Goal: Contribute content: Add original content to the website for others to see

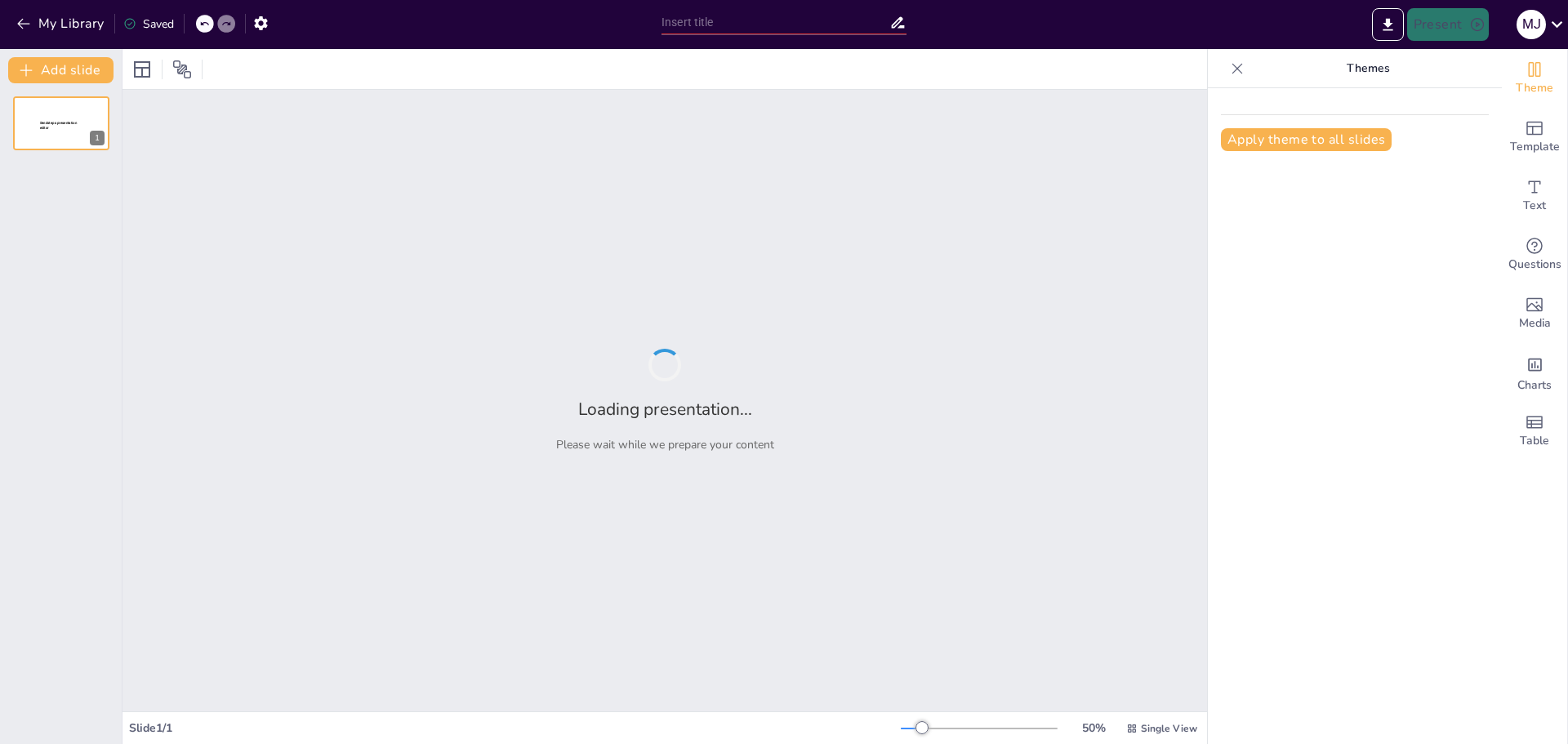
type input "[GEOGRAPHIC_DATA]: Un Viaje a través de su Diversidad Cultural"
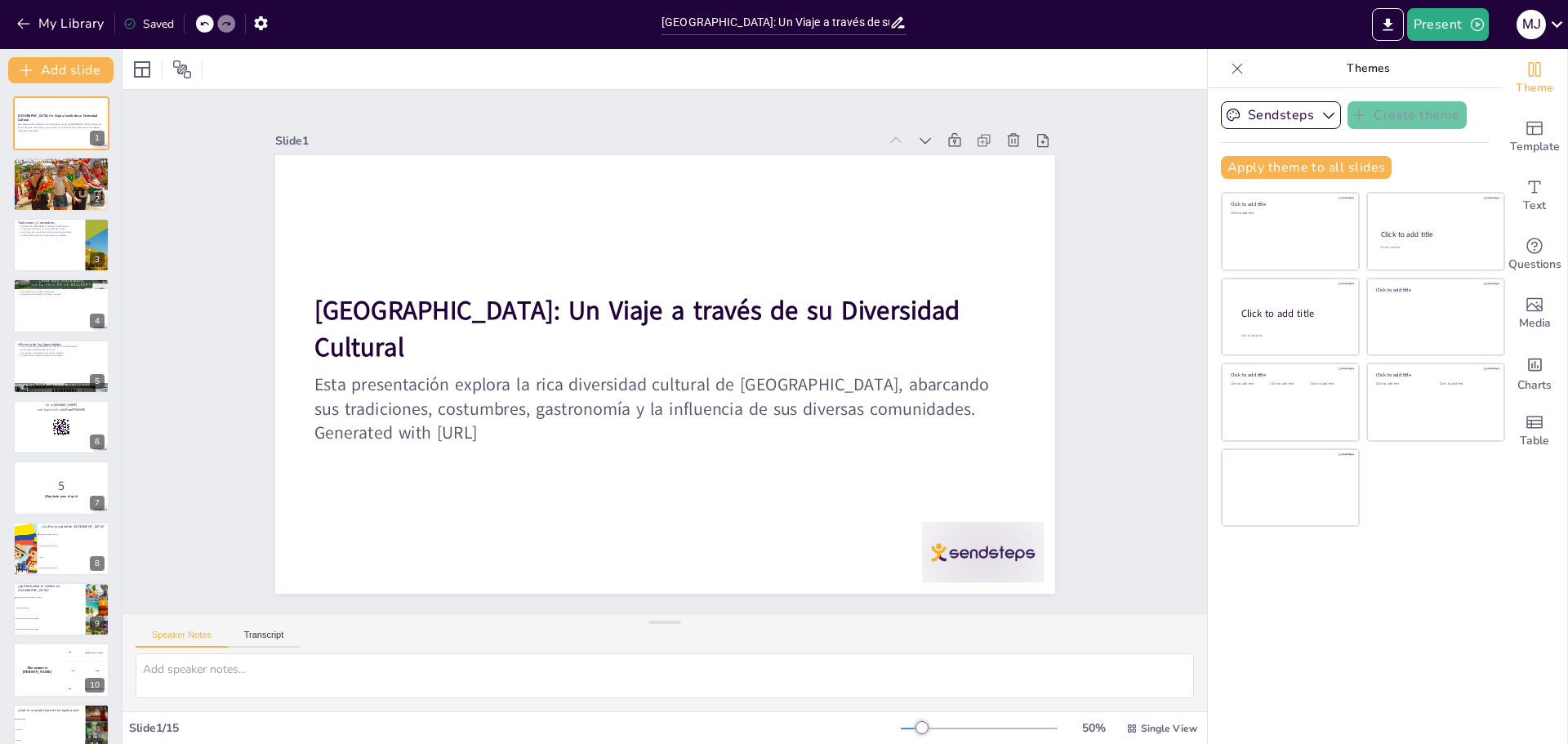
checkbox input "true"
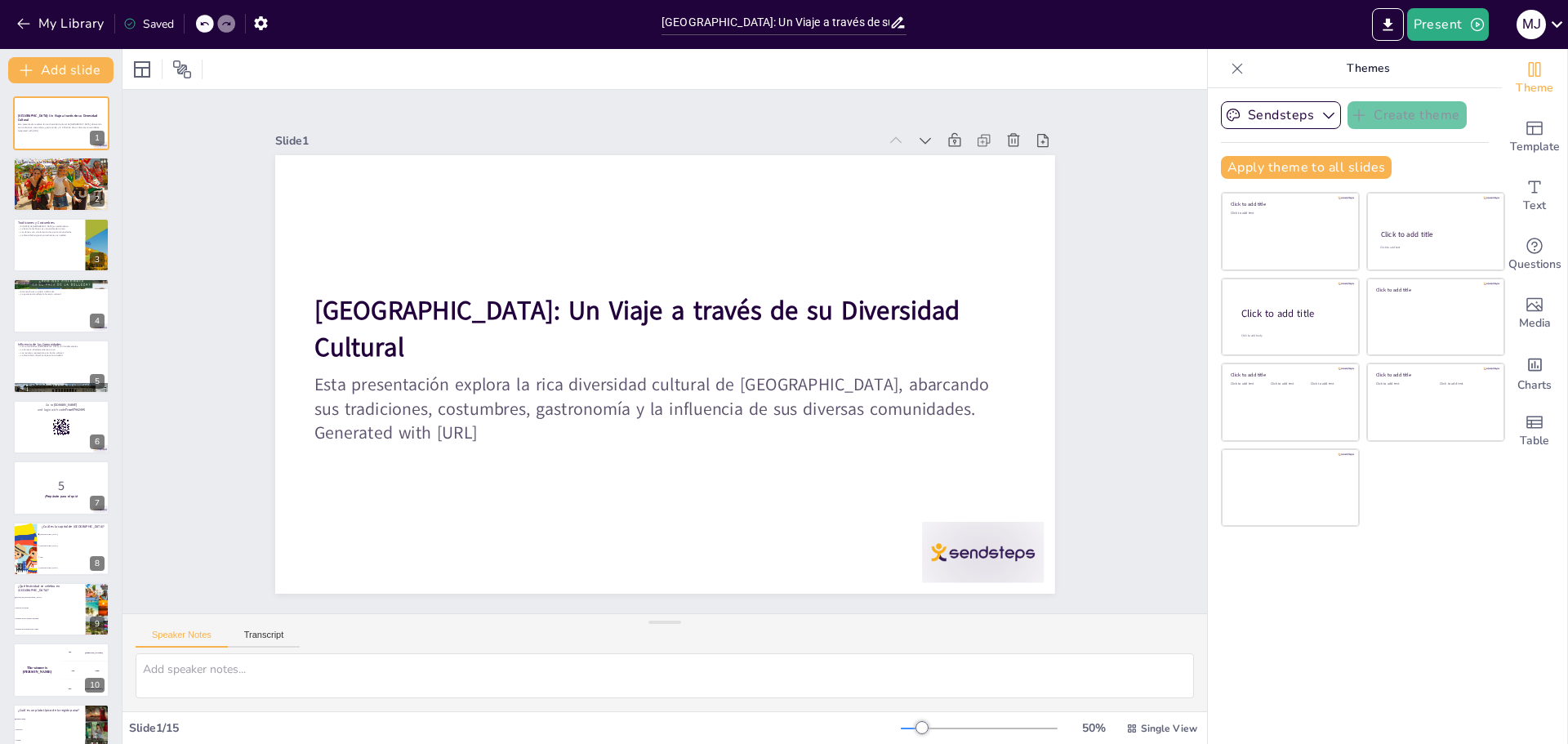
checkbox input "true"
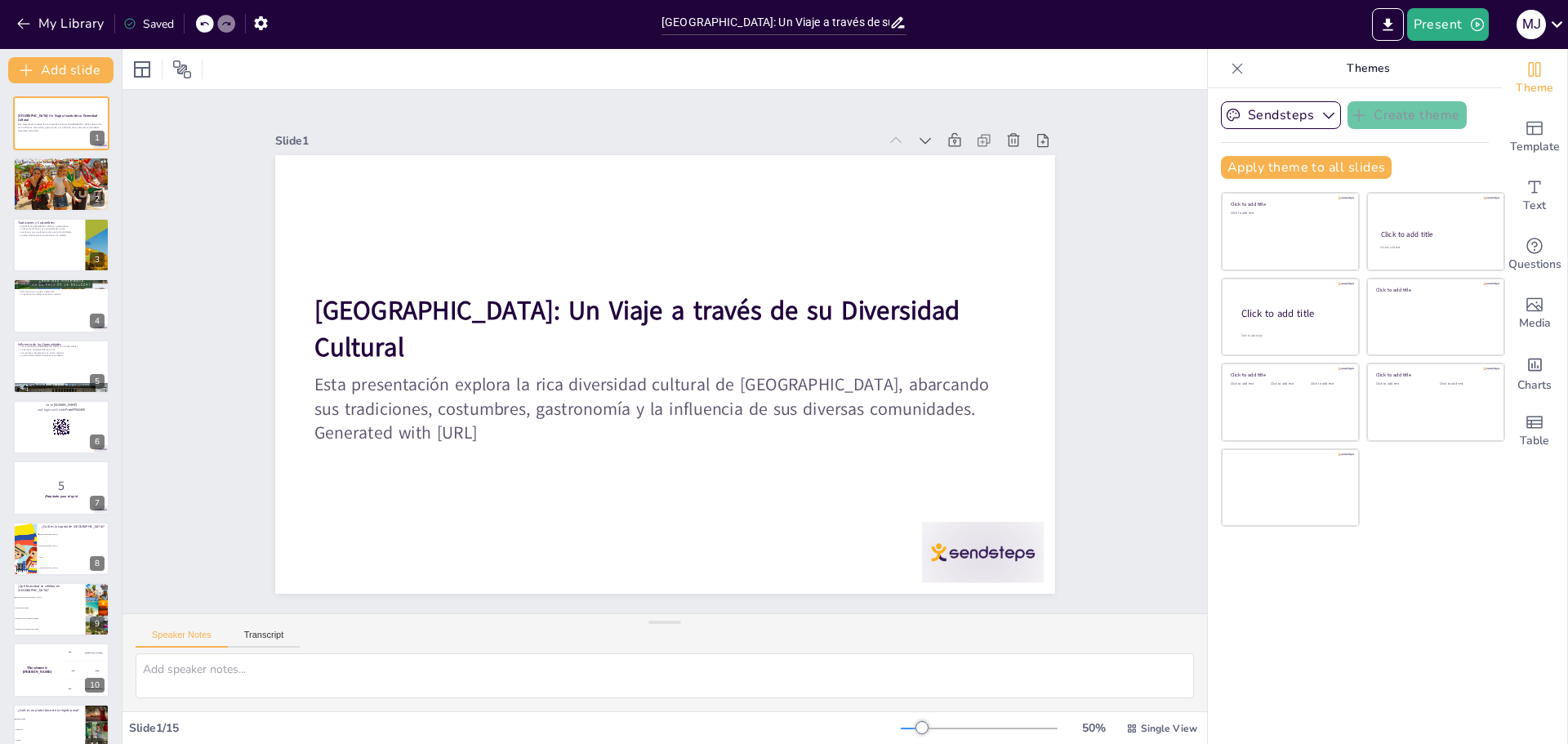
checkbox input "true"
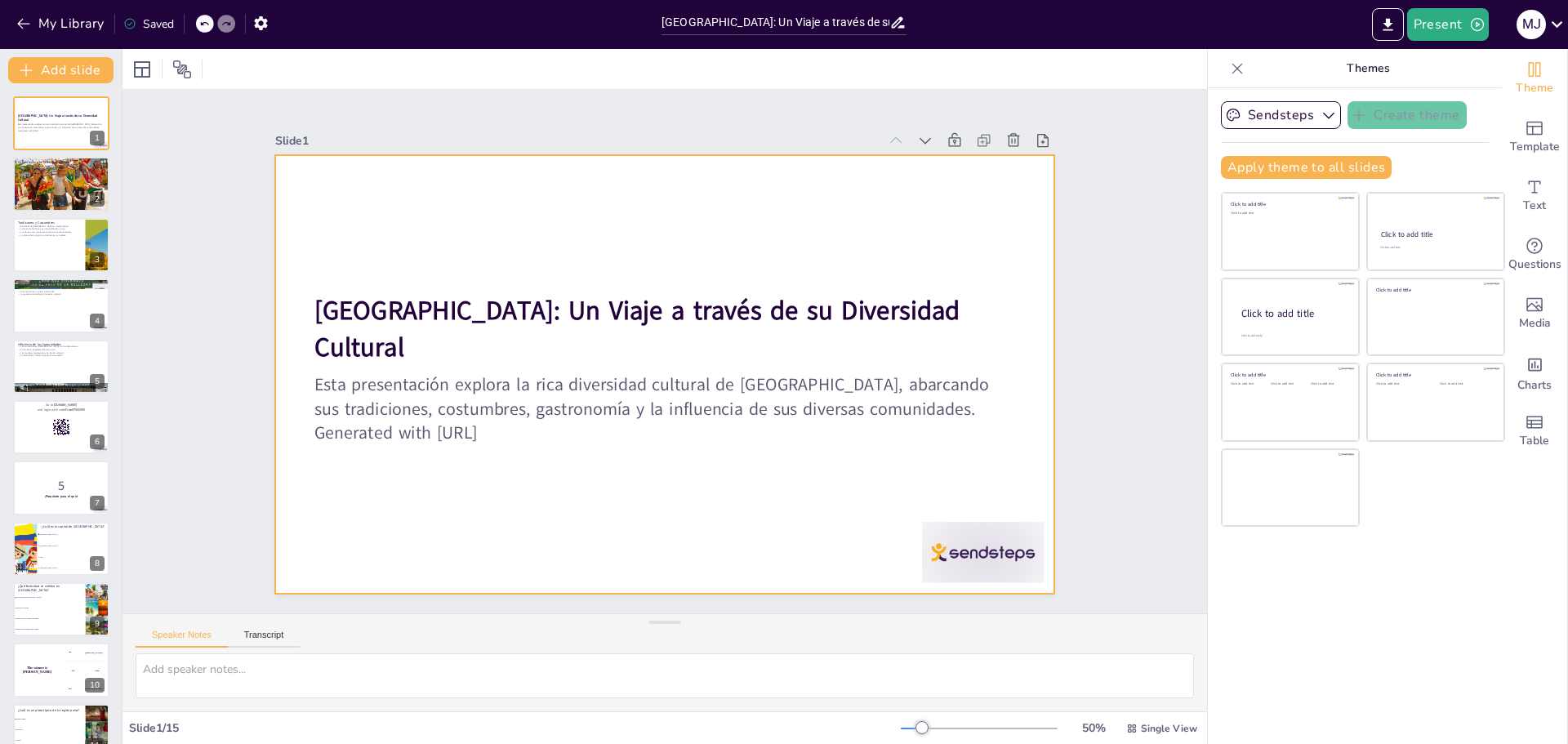
checkbox input "true"
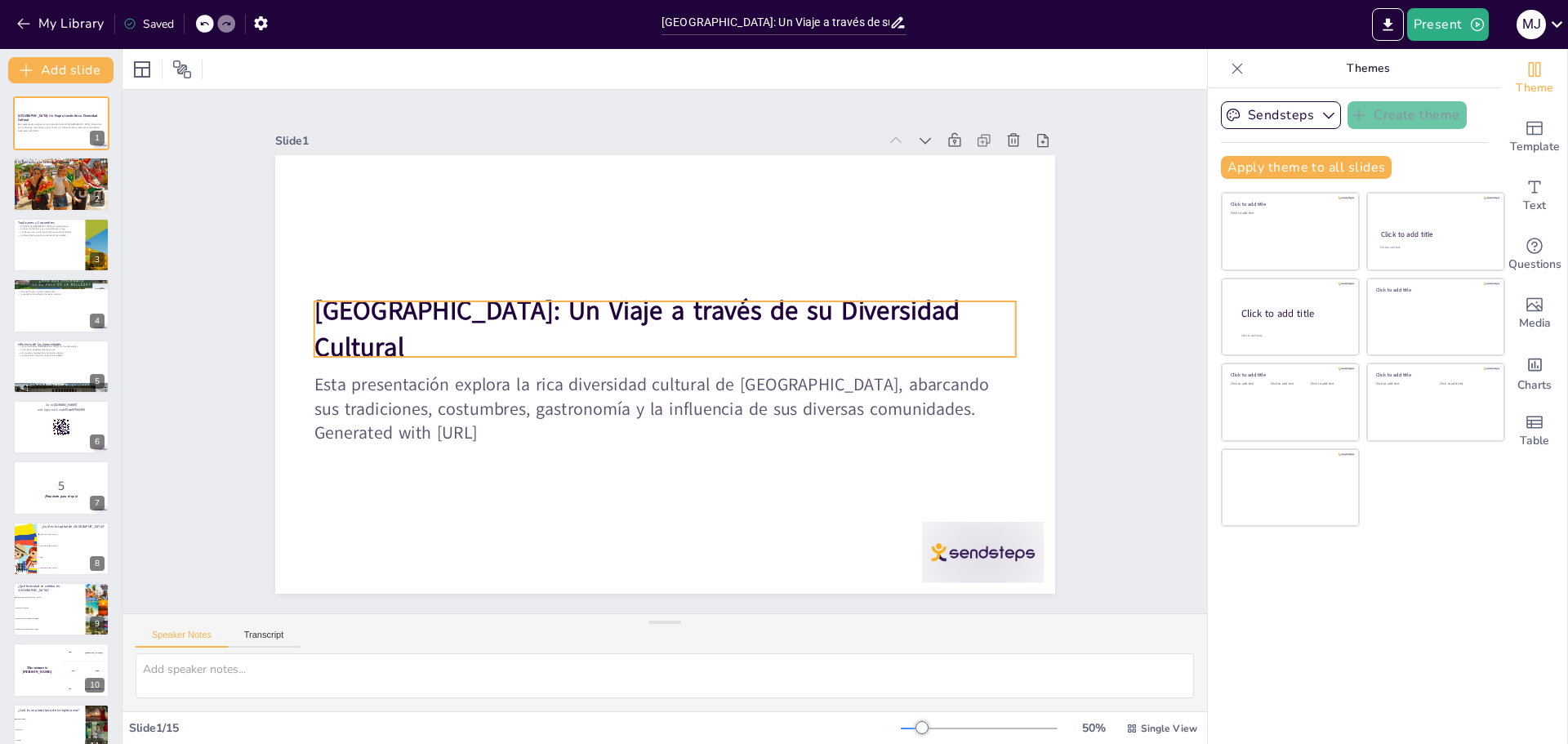
checkbox input "true"
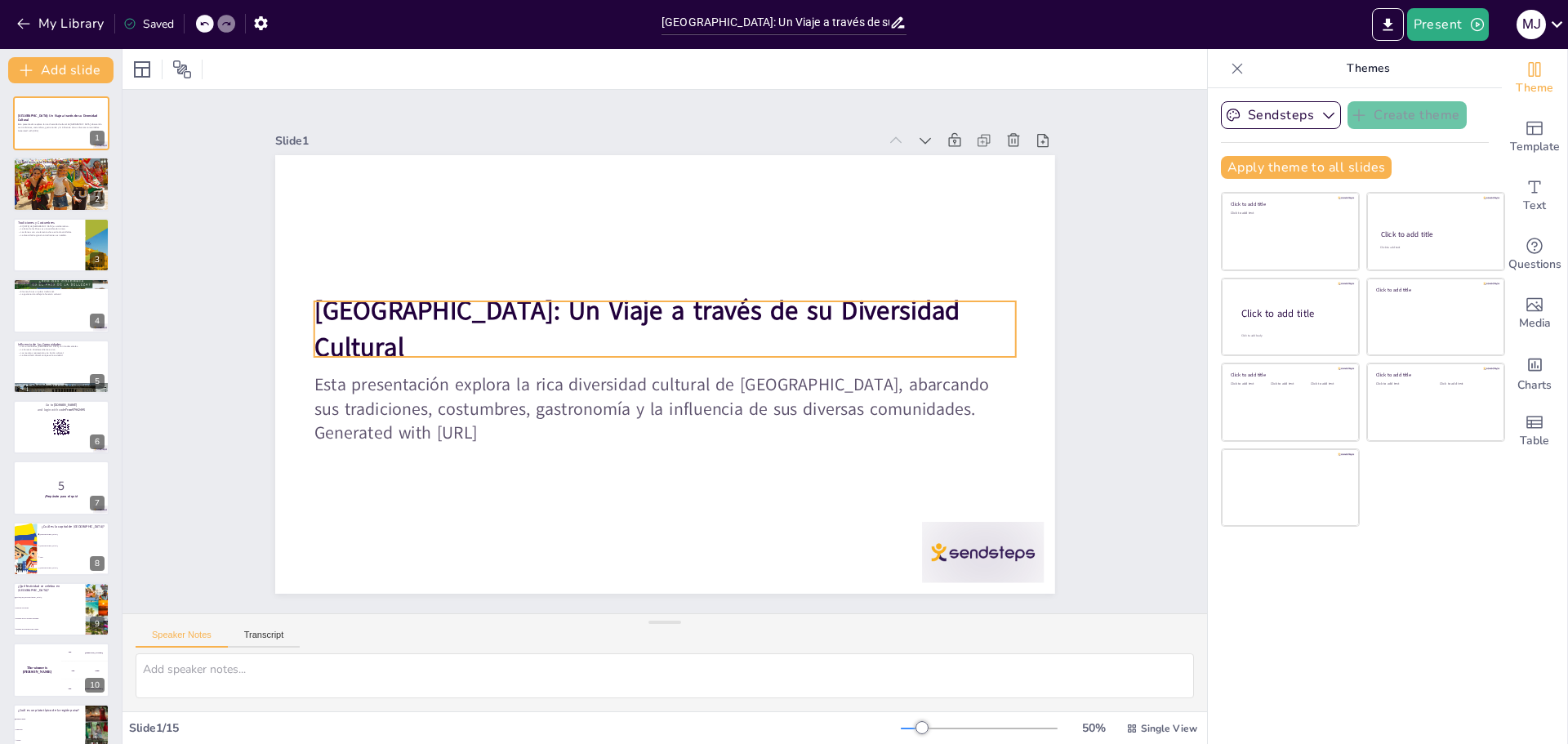
checkbox input "true"
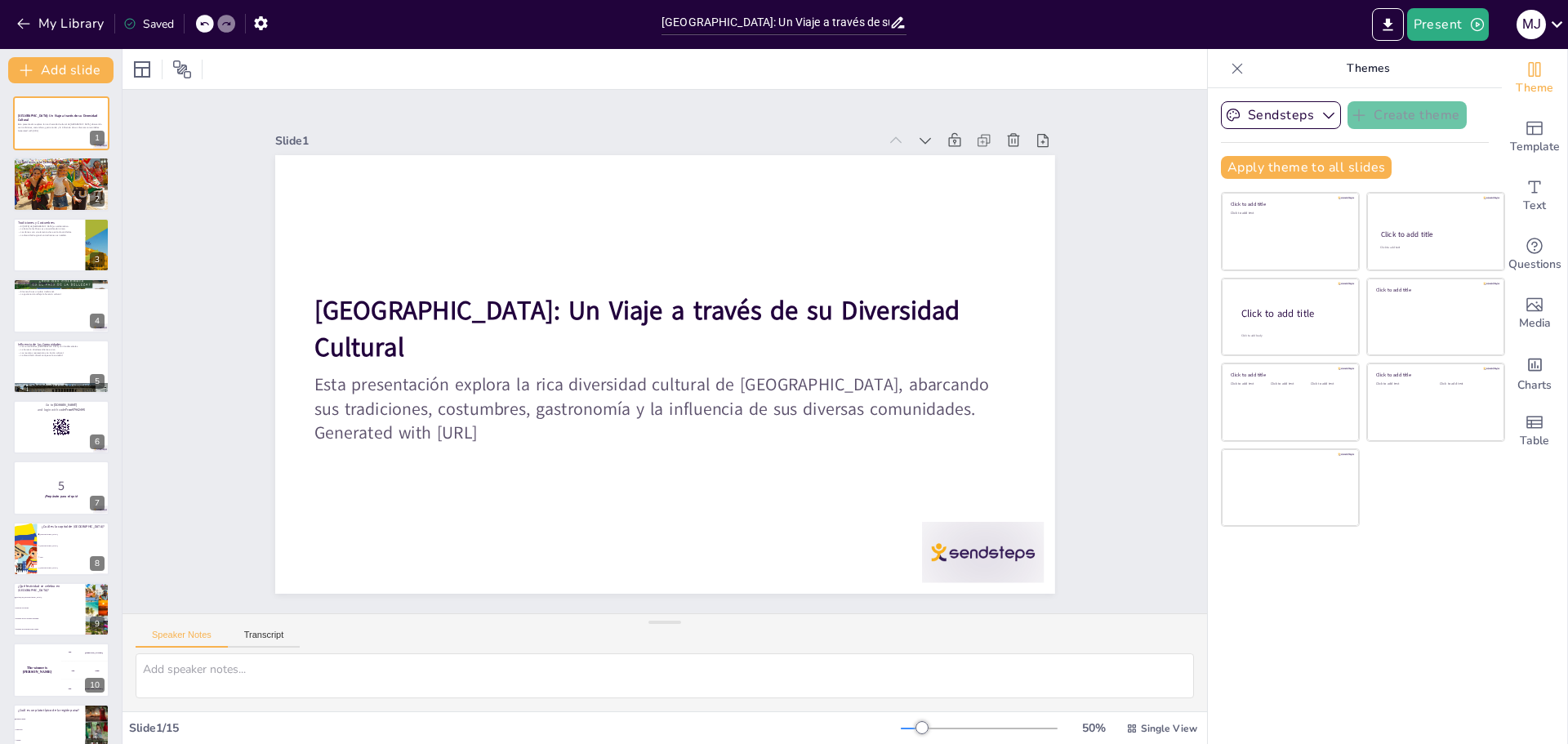
checkbox input "true"
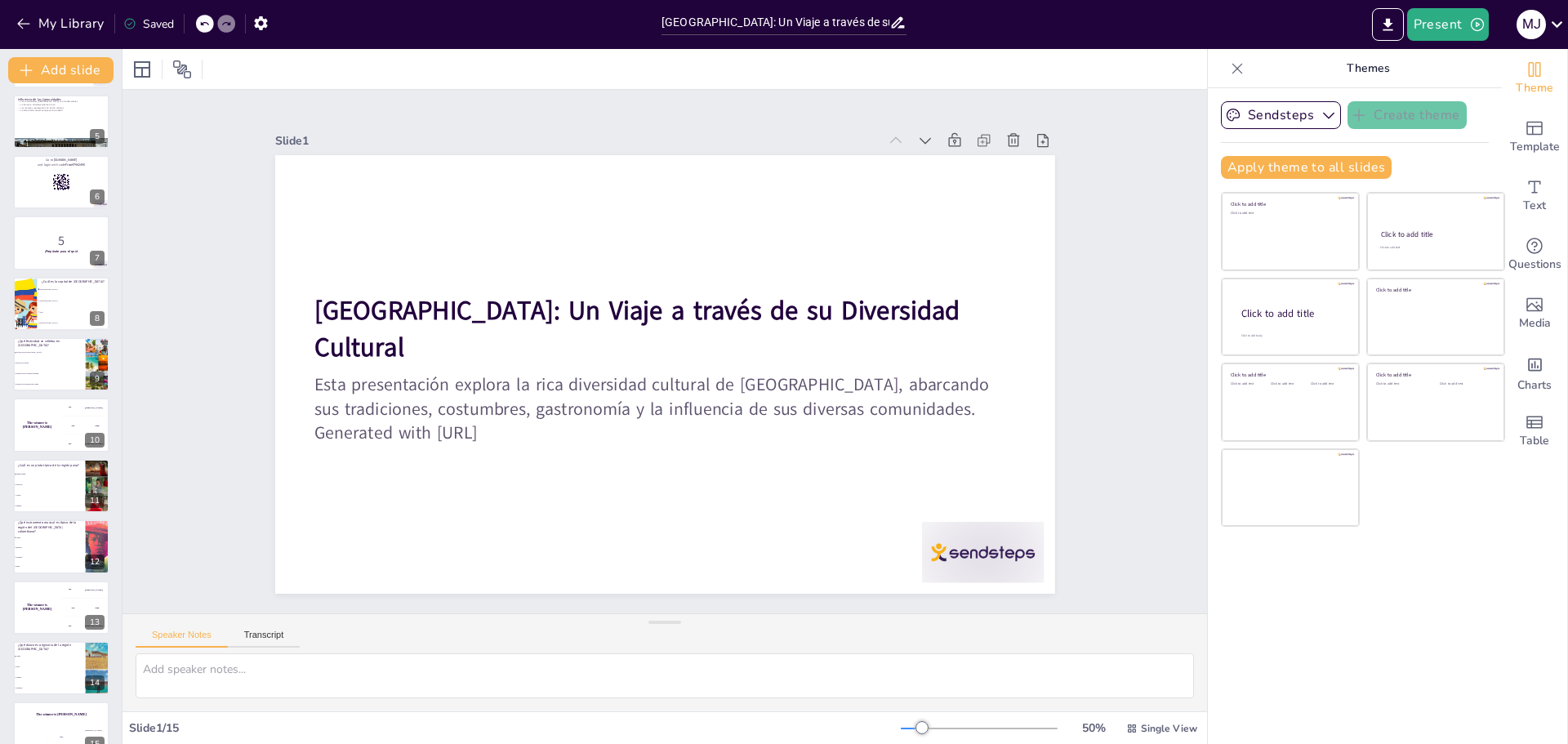
scroll to position [271, 0]
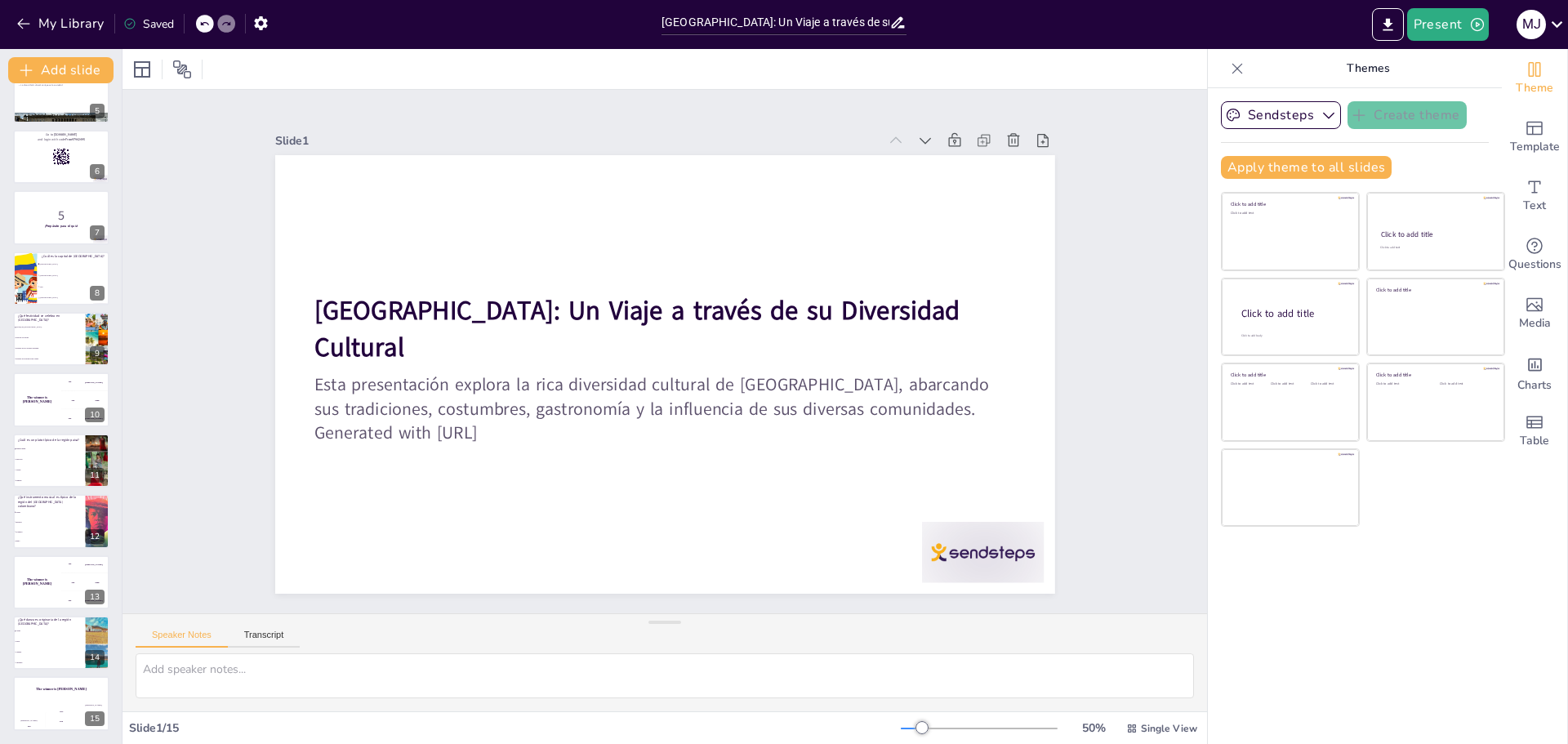
checkbox input "true"
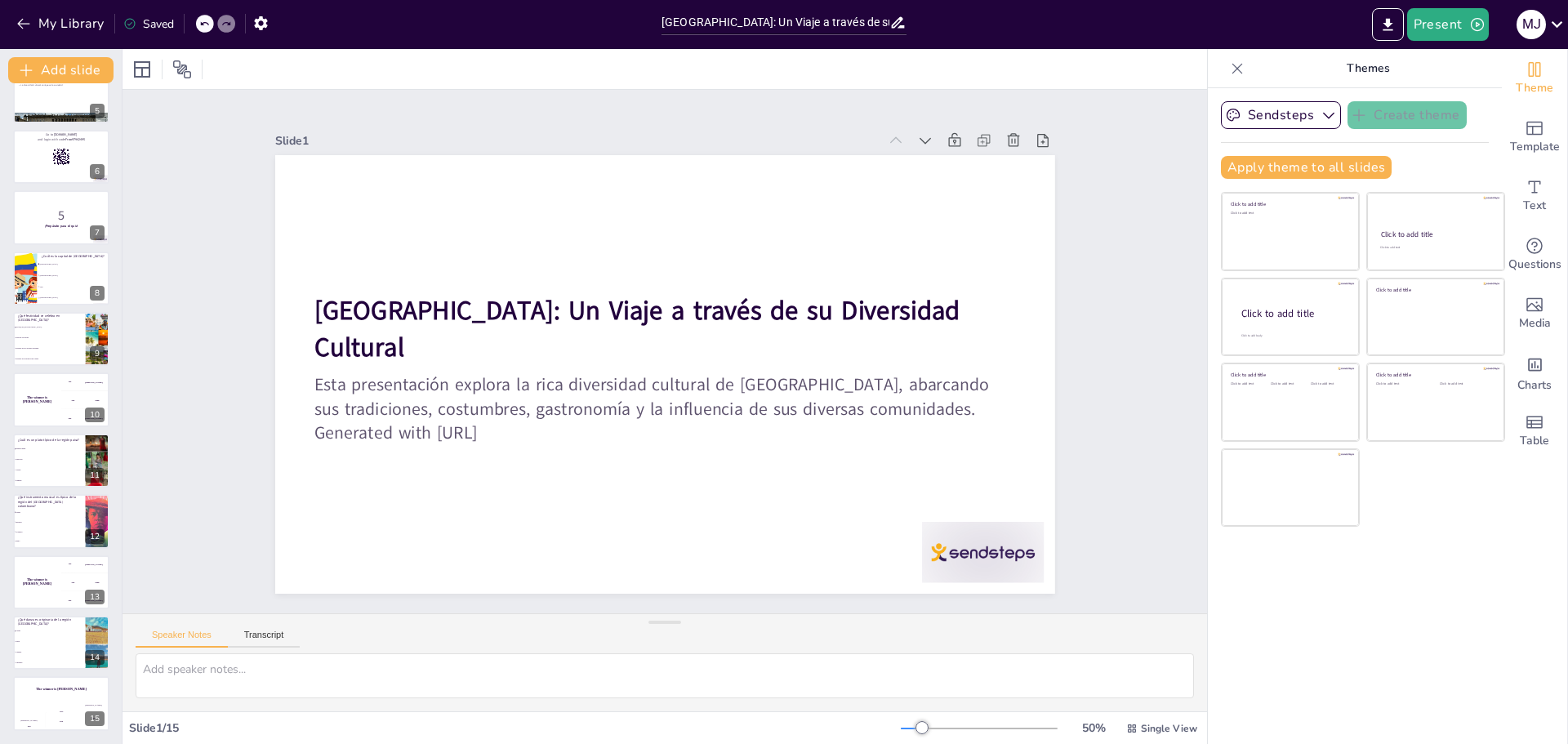
checkbox input "true"
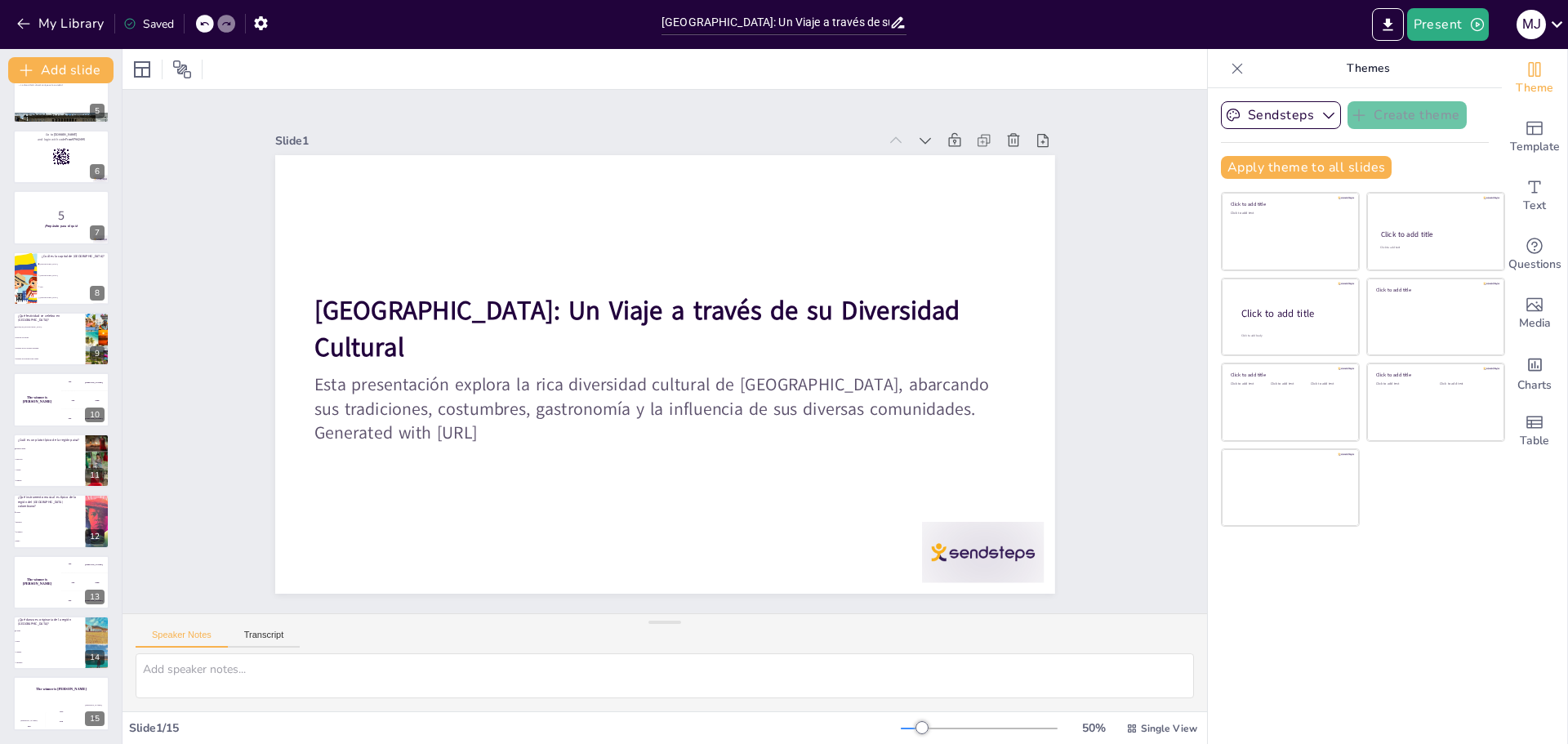
checkbox input "true"
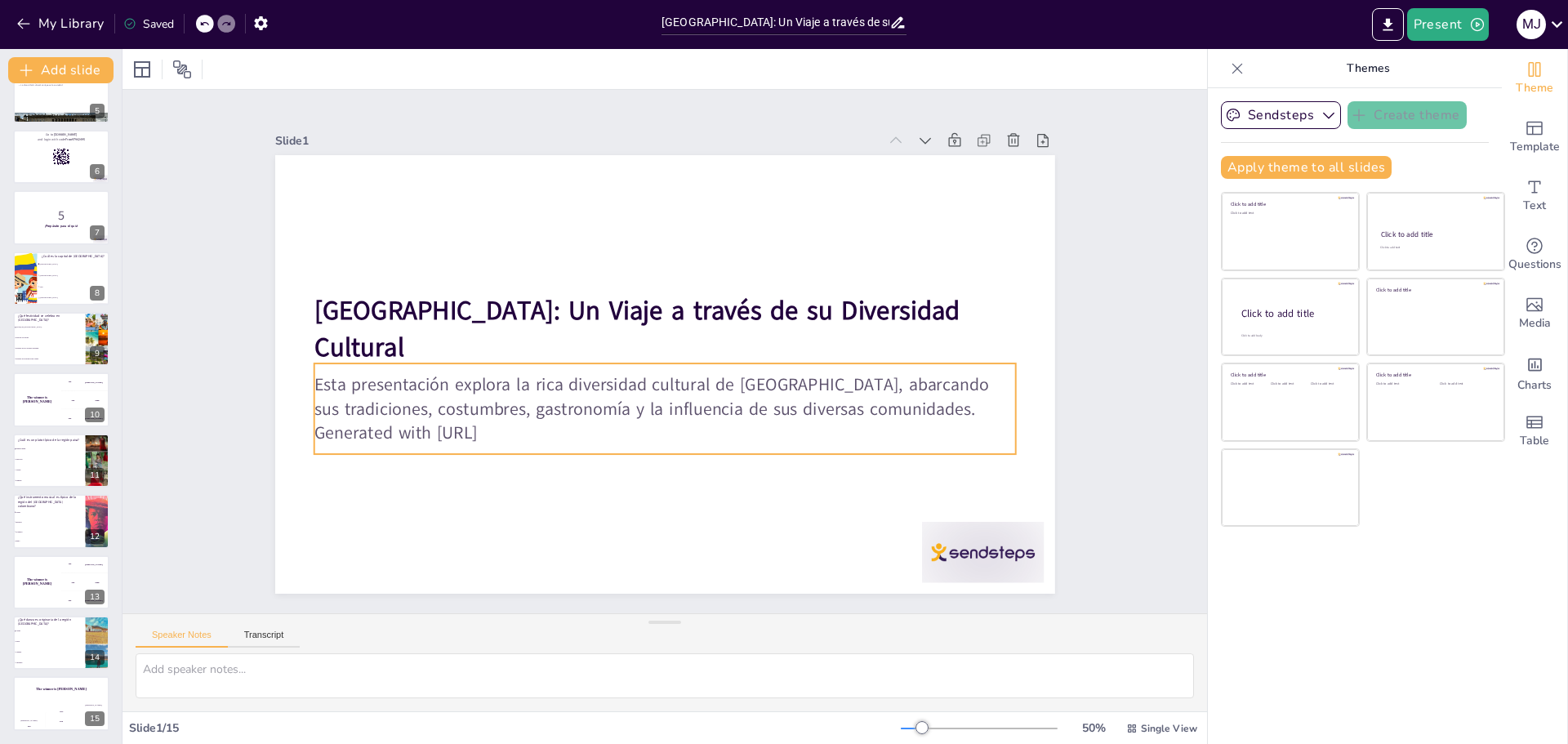
checkbox input "true"
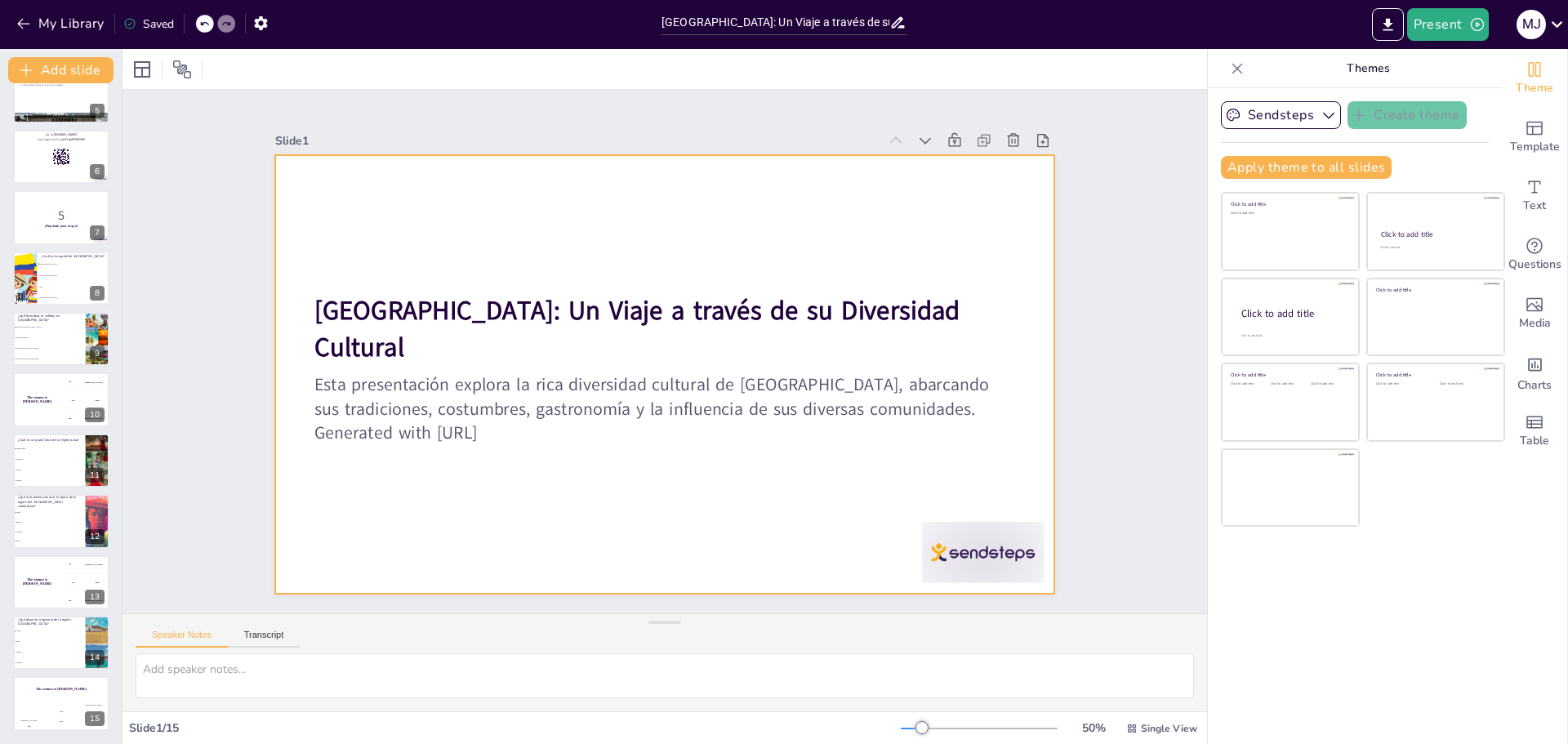
checkbox input "true"
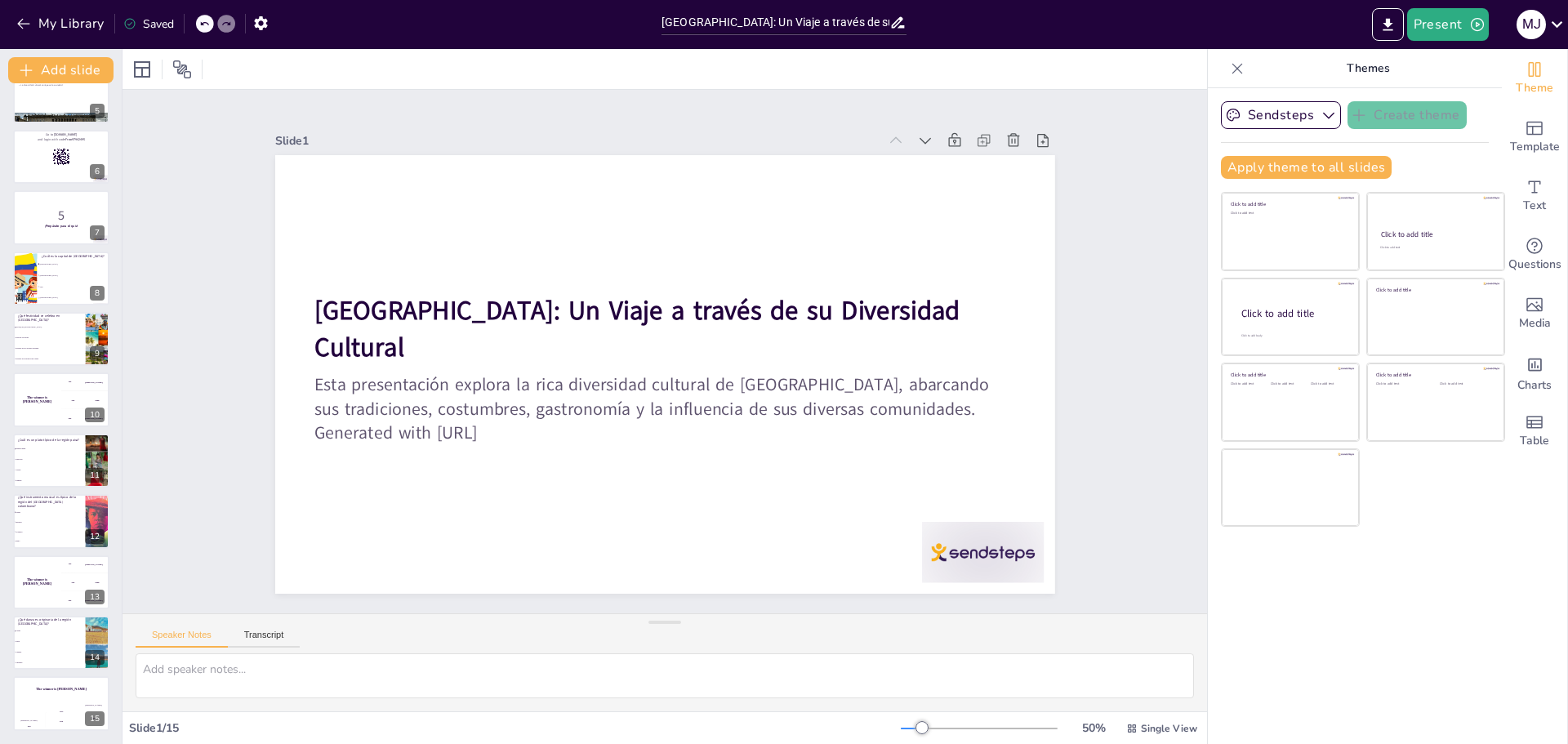
click at [1118, 358] on div "Slide 1 [GEOGRAPHIC_DATA]: Un Viaje a través de su Diversidad Cultural Esta pre…" at bounding box center [665, 351] width 1133 height 635
checkbox input "true"
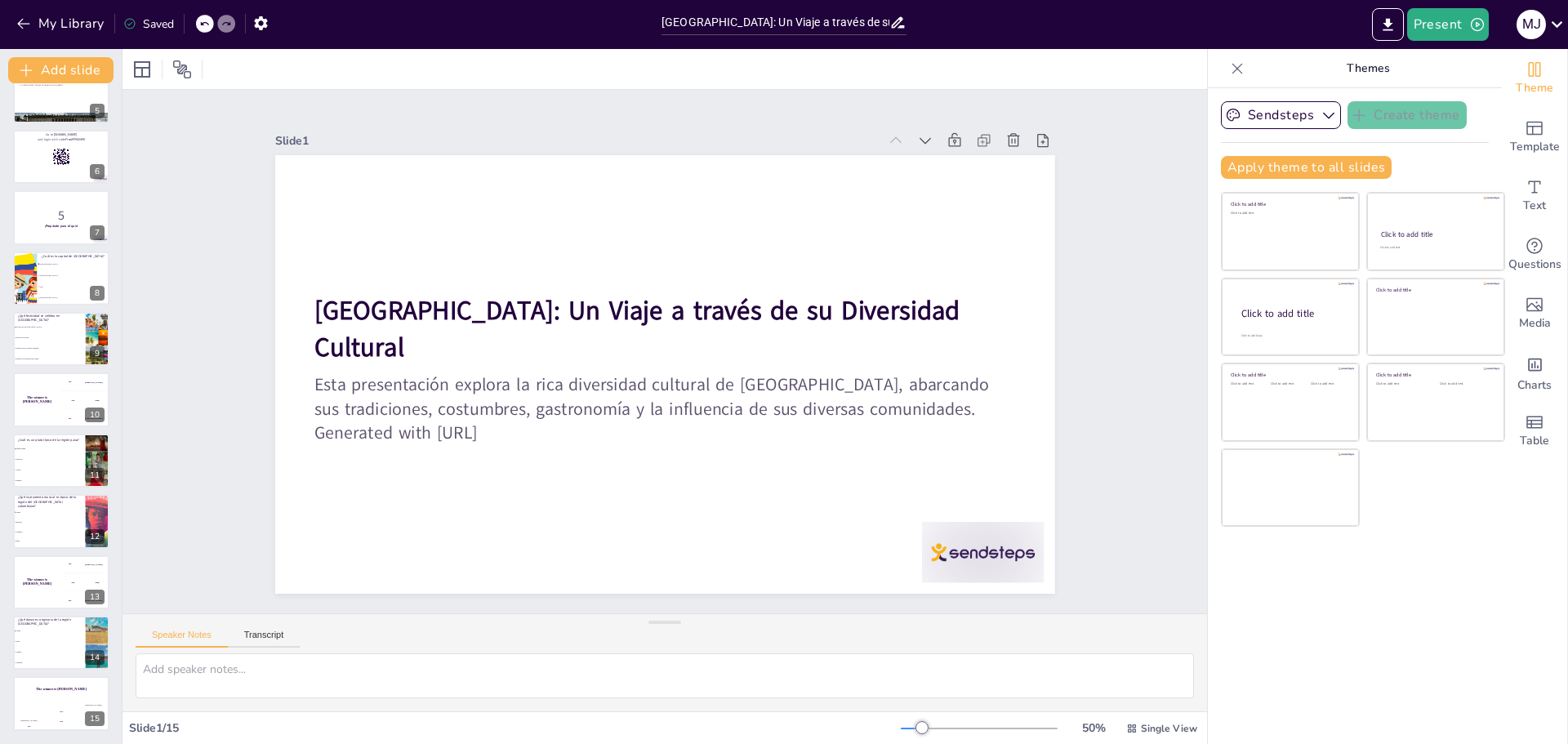
checkbox input "true"
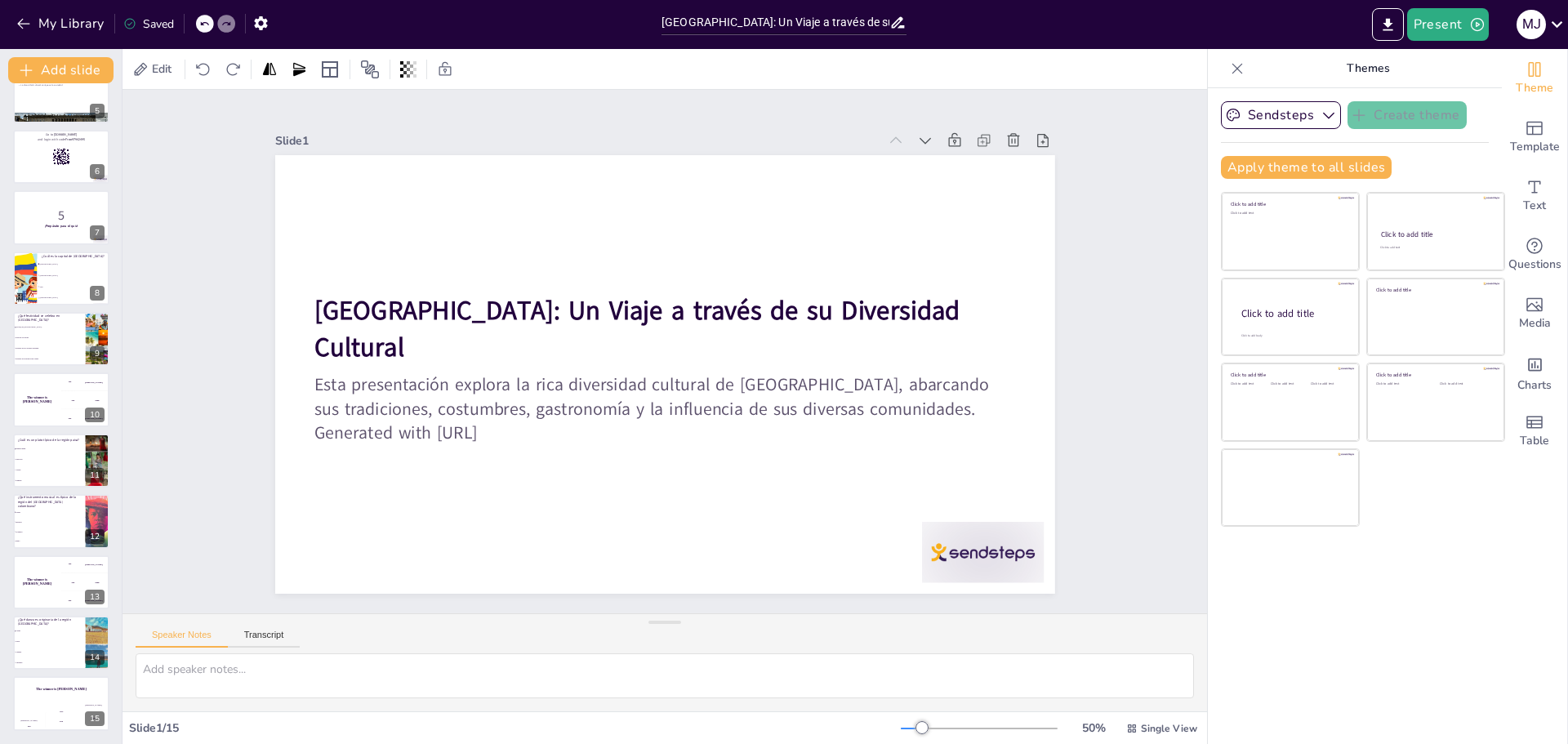
checkbox input "true"
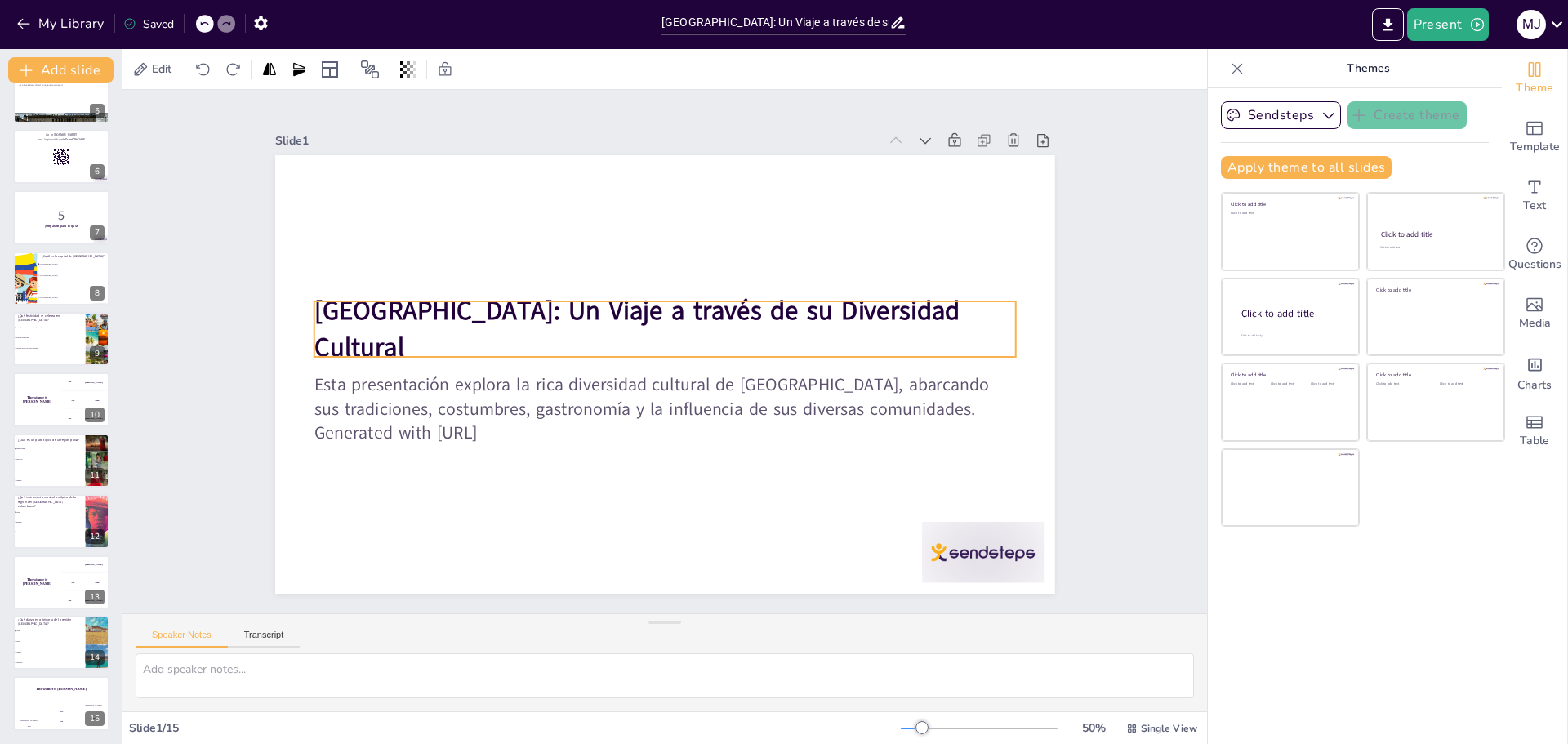
checkbox input "true"
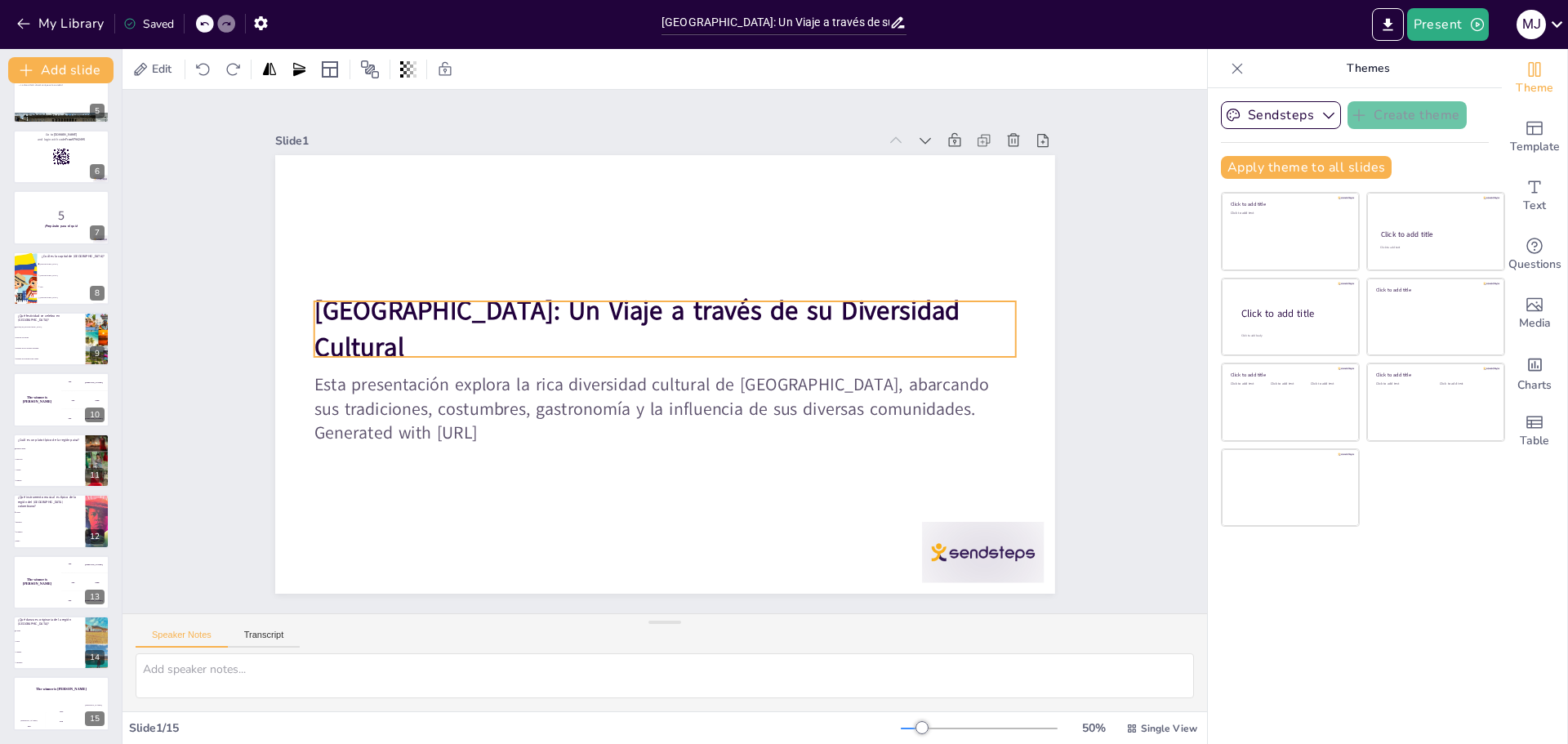
checkbox input "true"
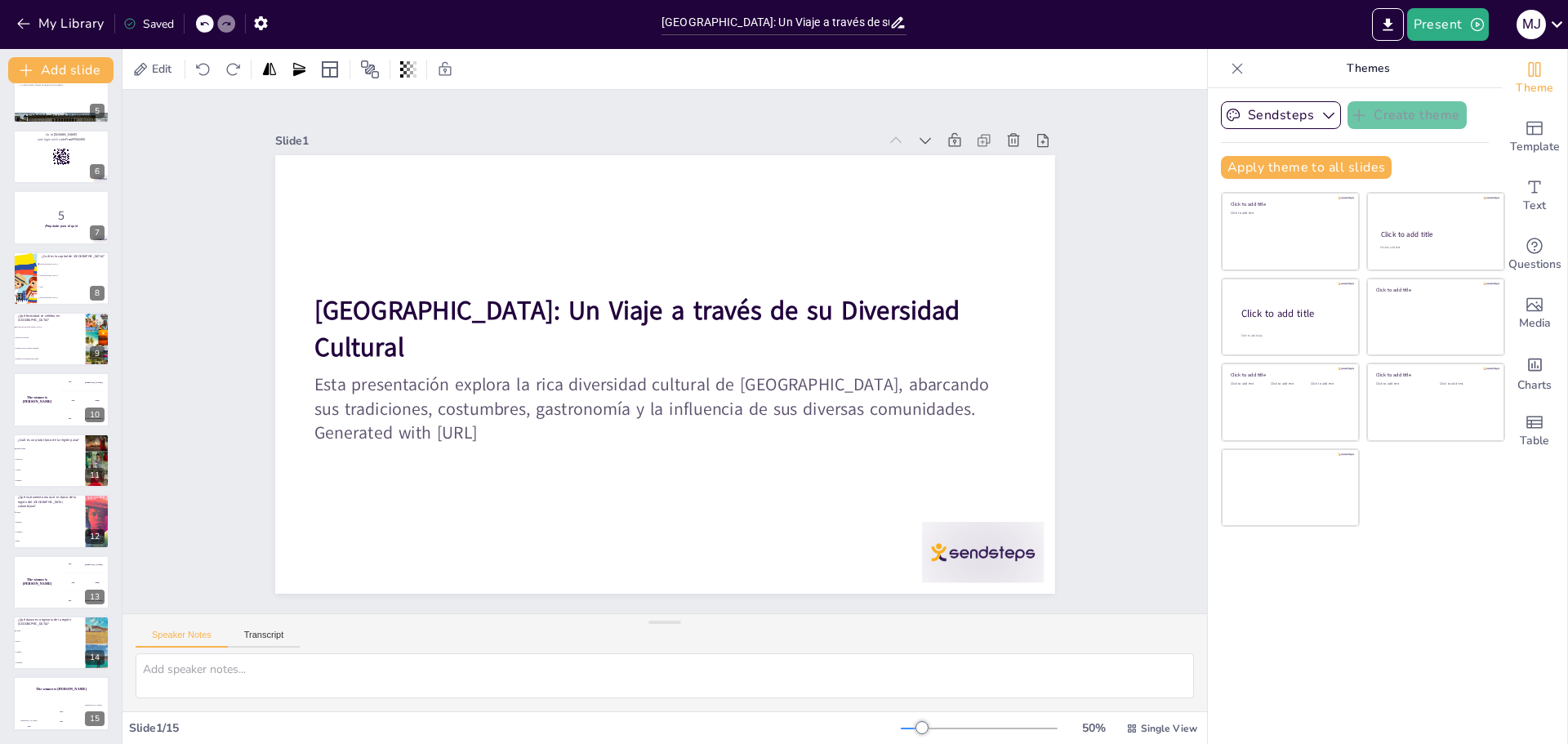
checkbox input "true"
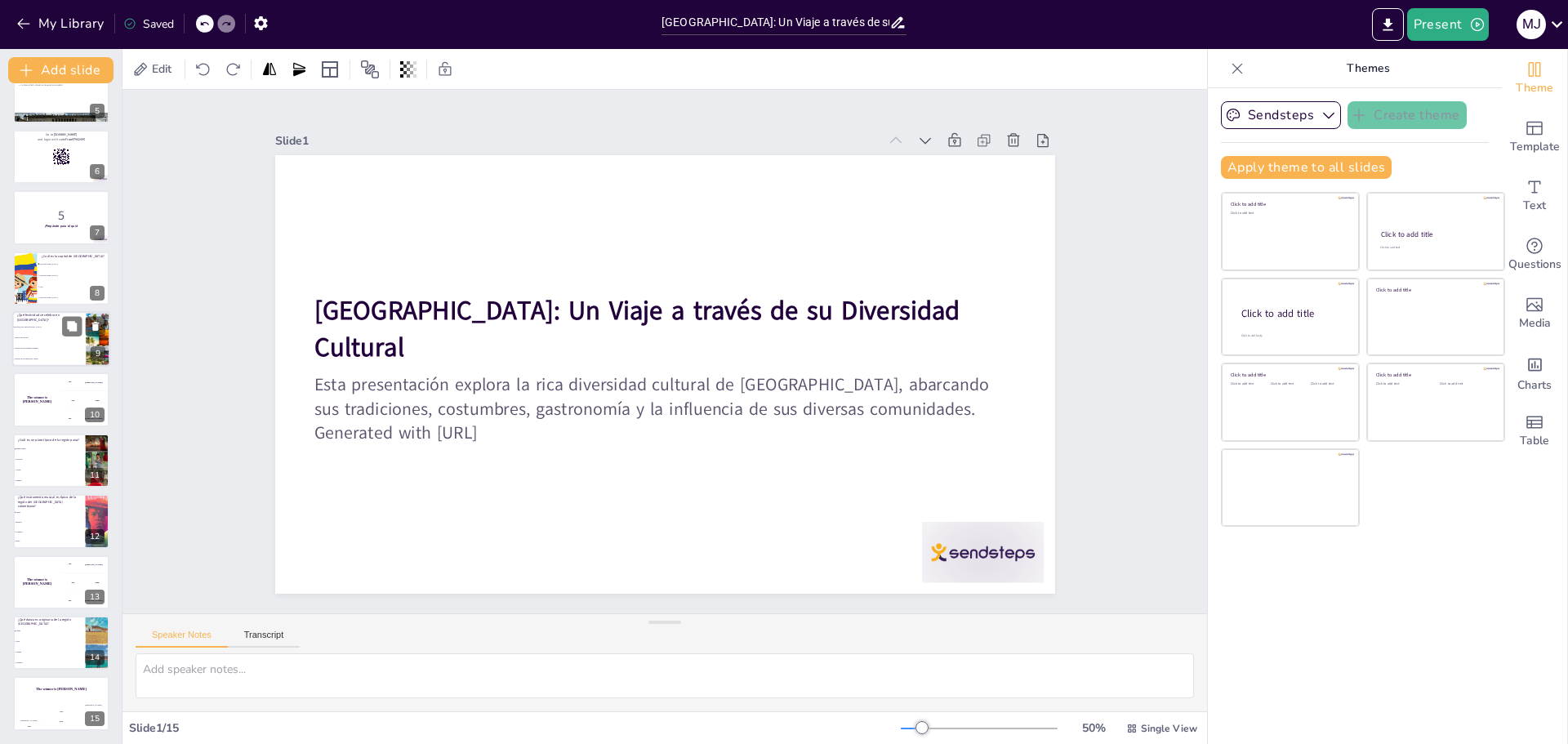
checkbox input "true"
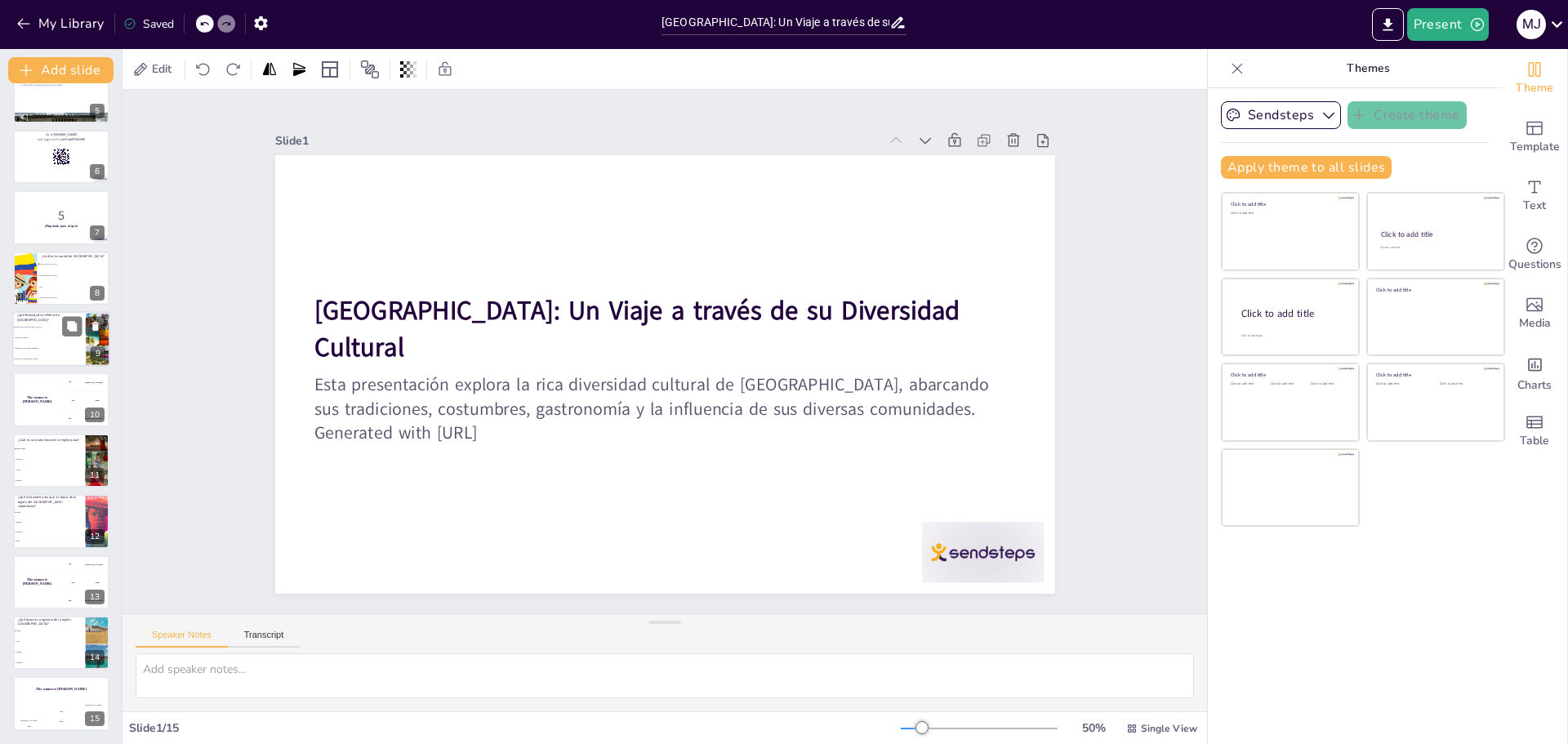
checkbox input "true"
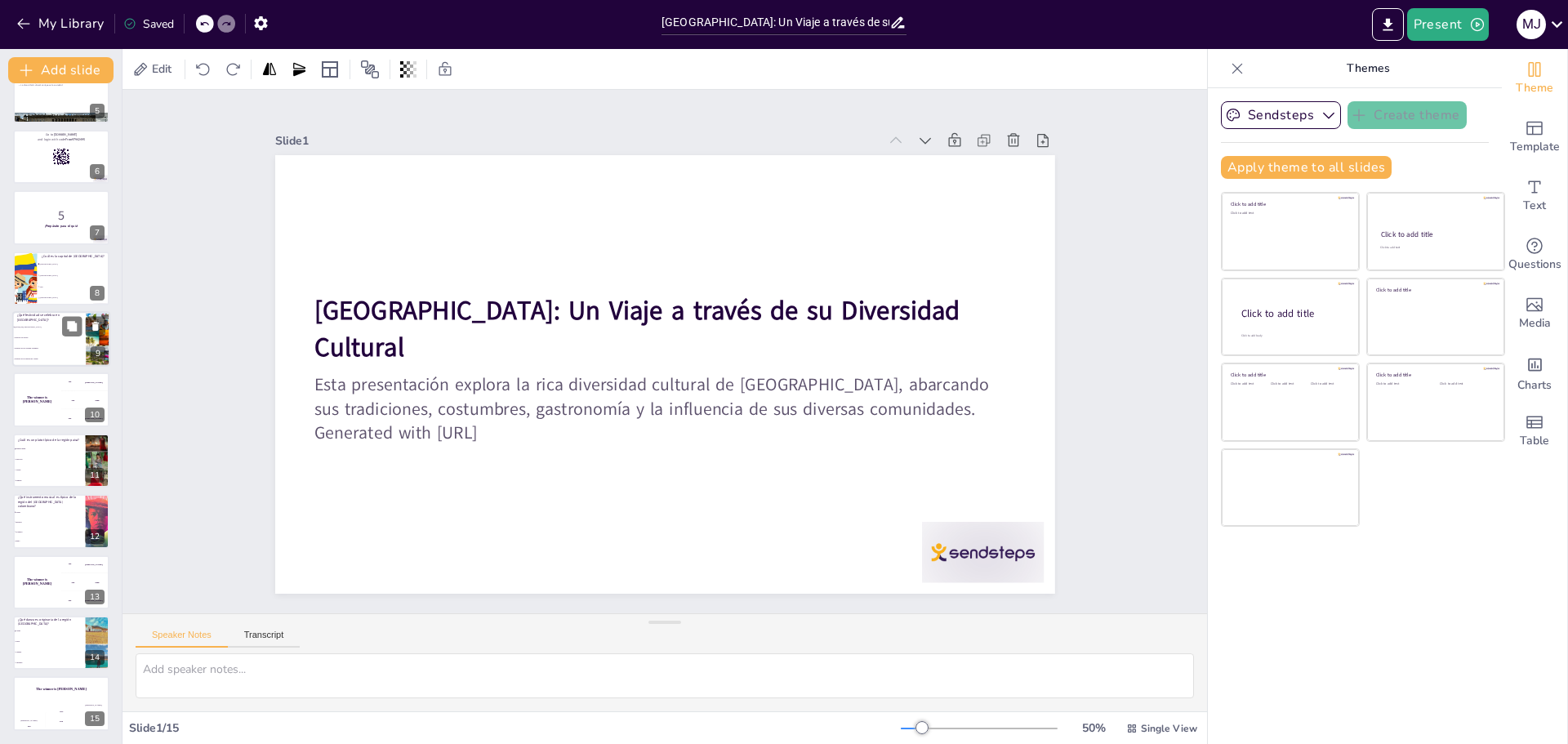
checkbox input "true"
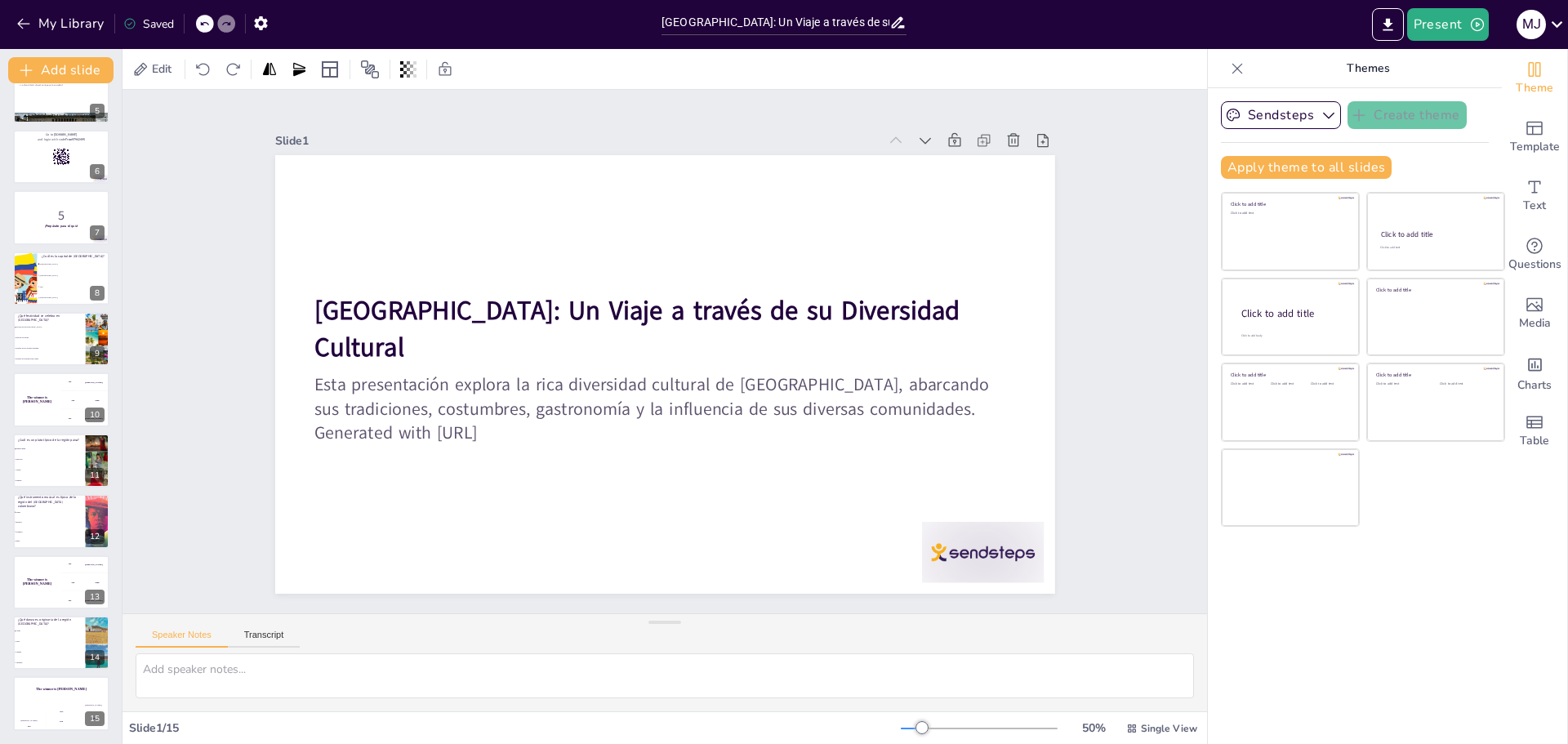
checkbox input "true"
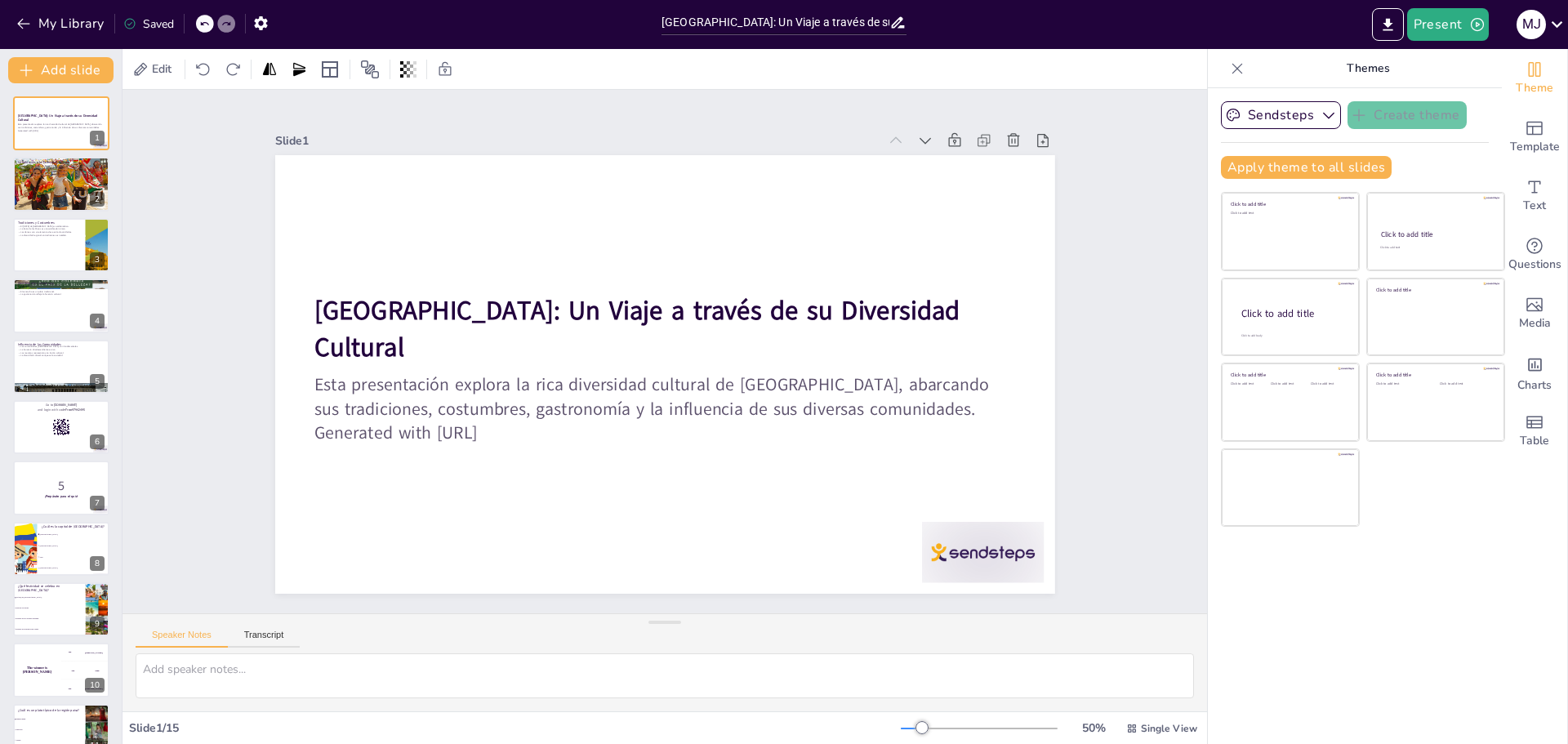
checkbox input "true"
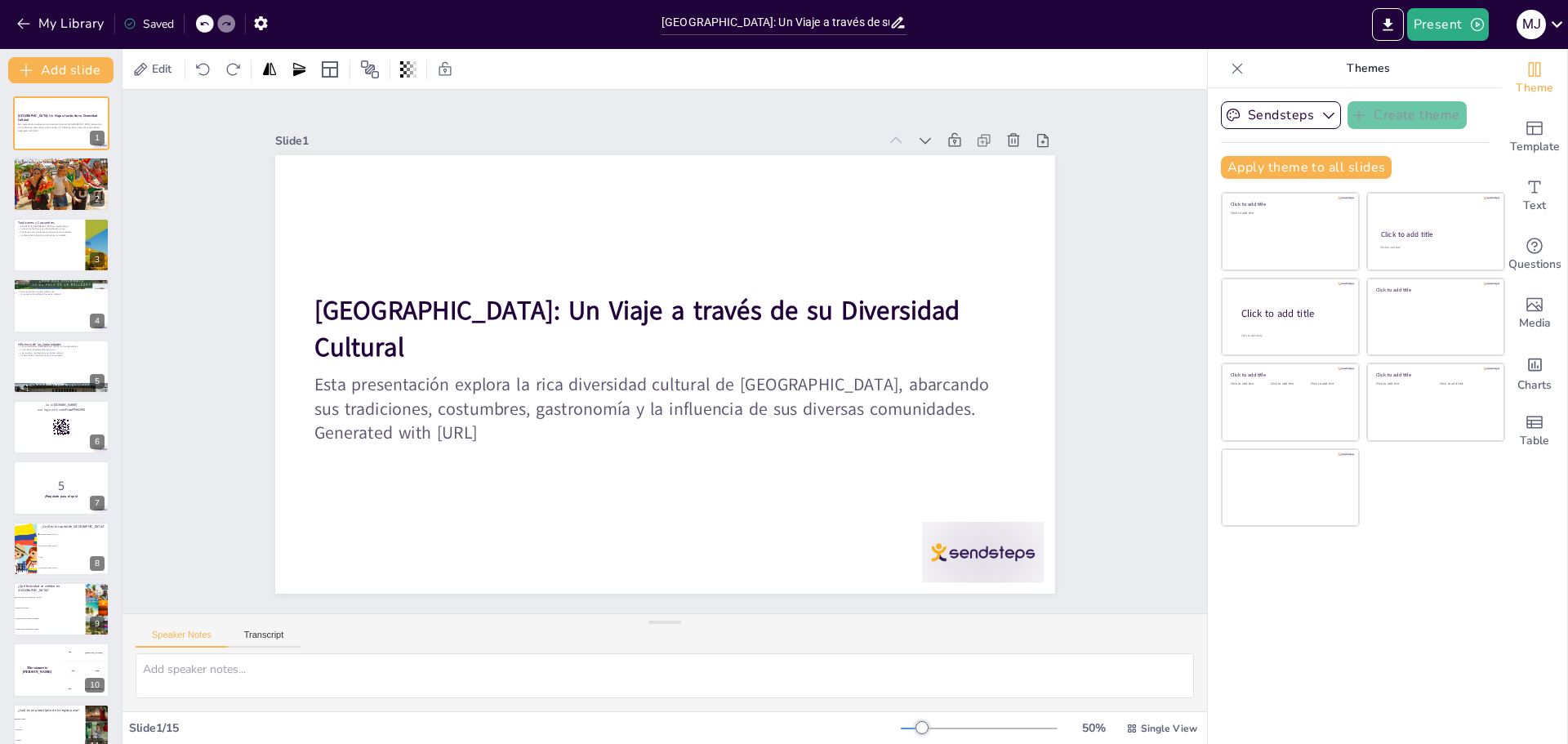
checkbox input "true"
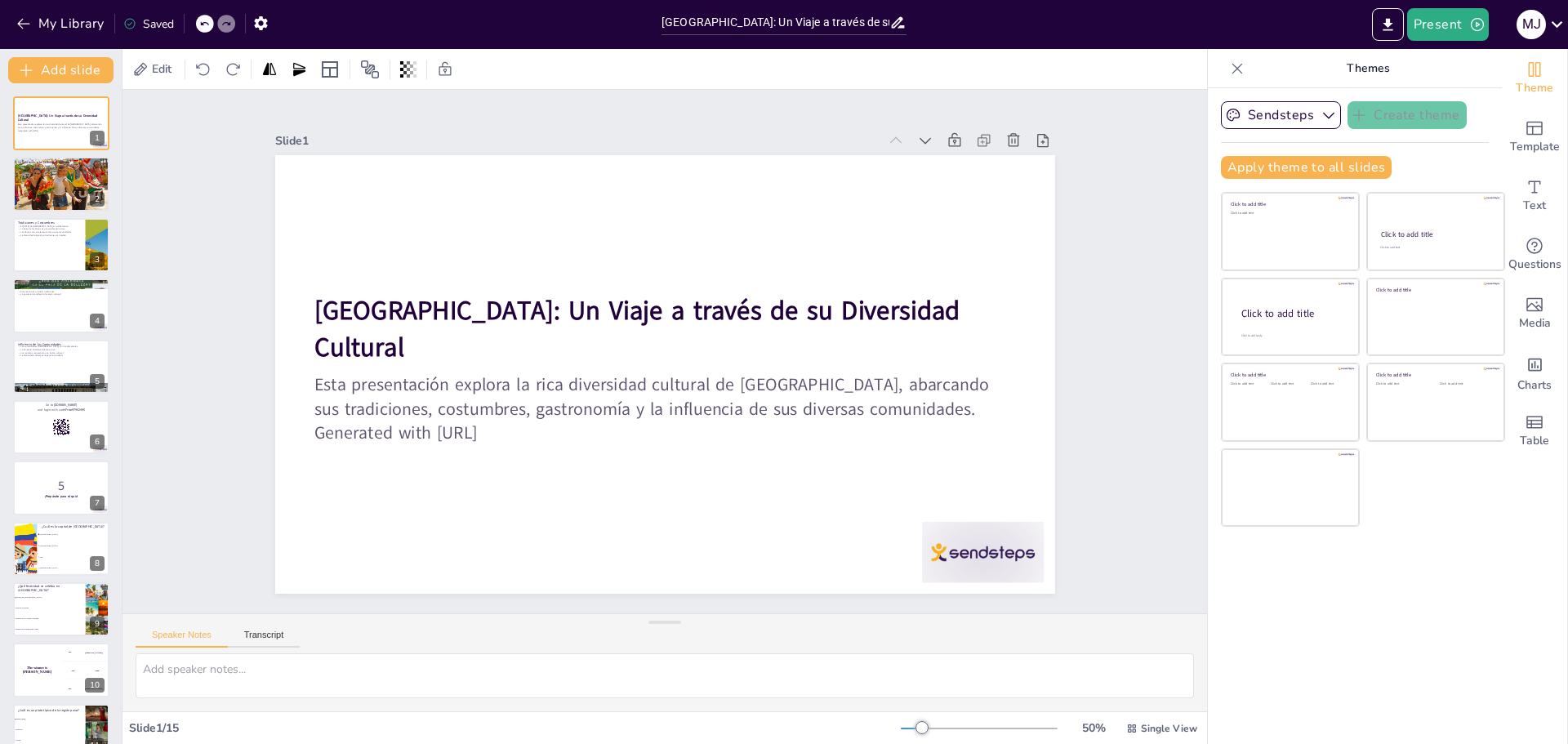
checkbox input "true"
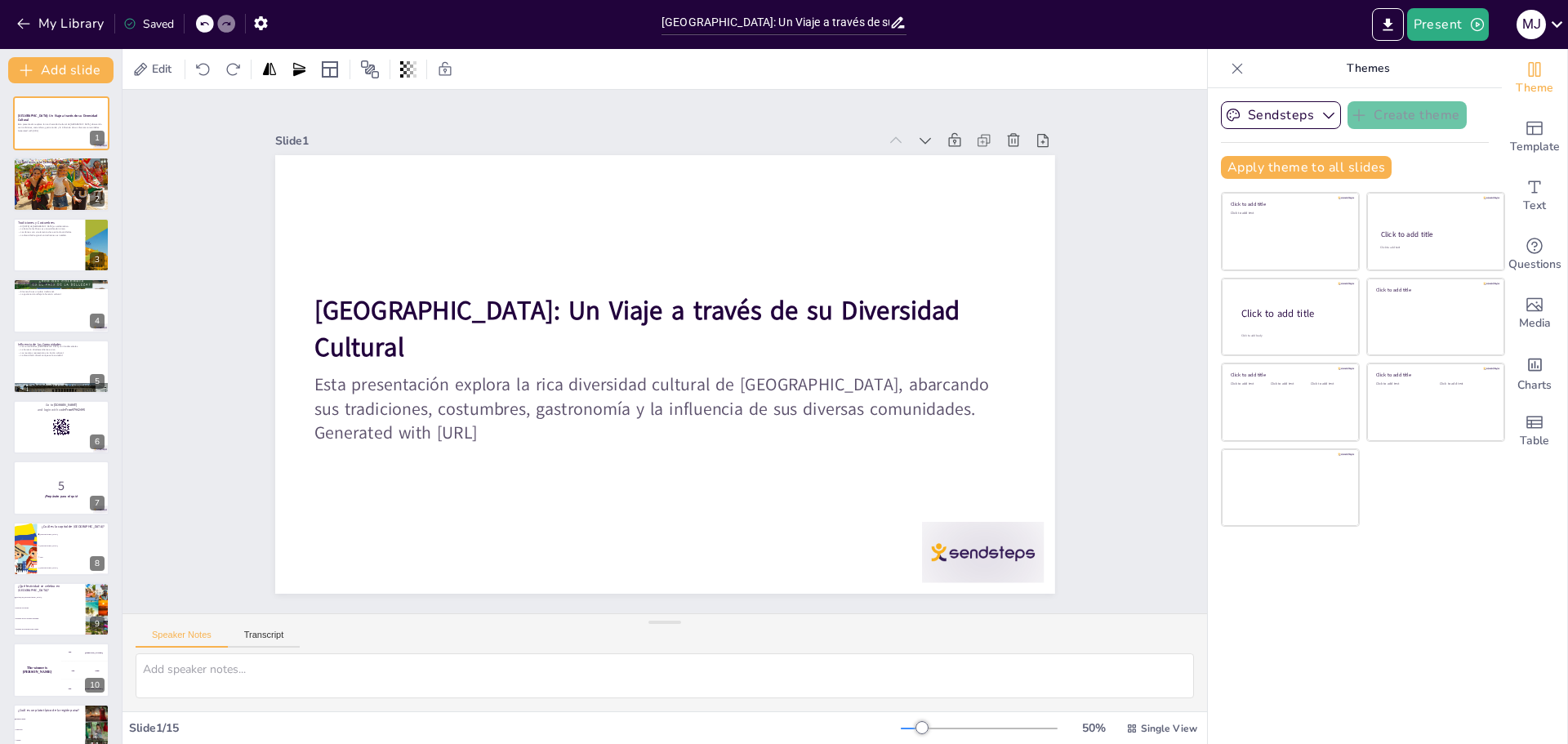
checkbox input "true"
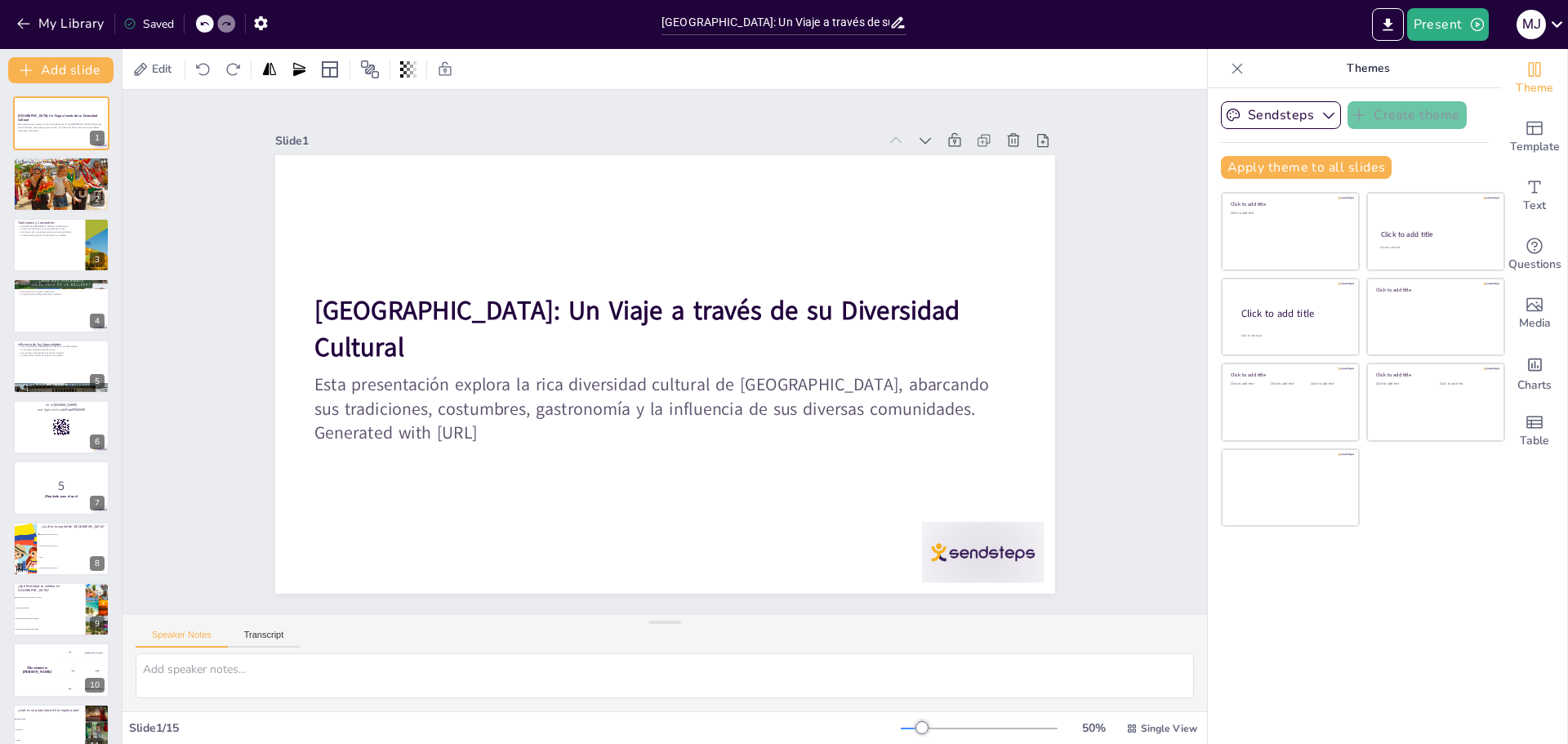
checkbox input "true"
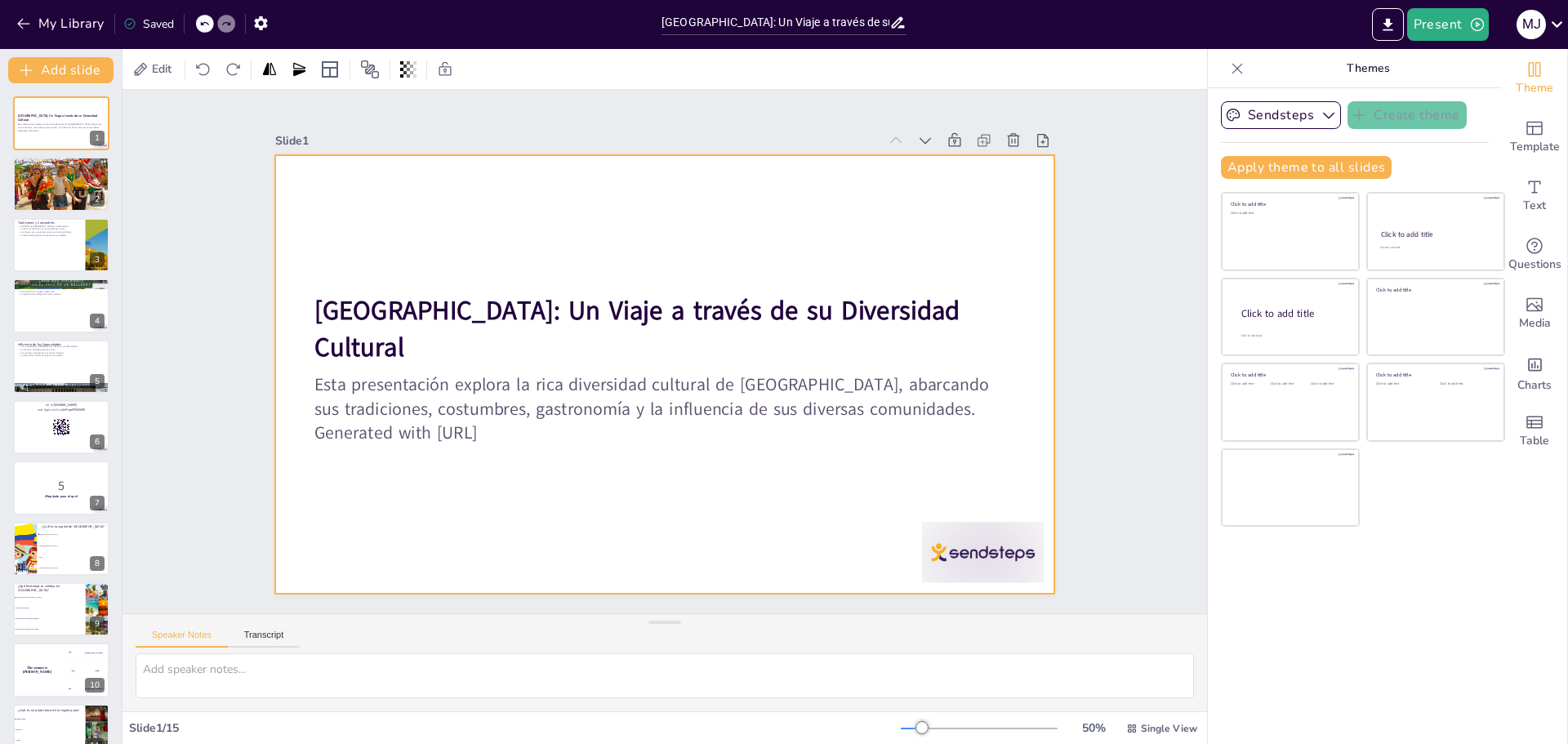
checkbox input "true"
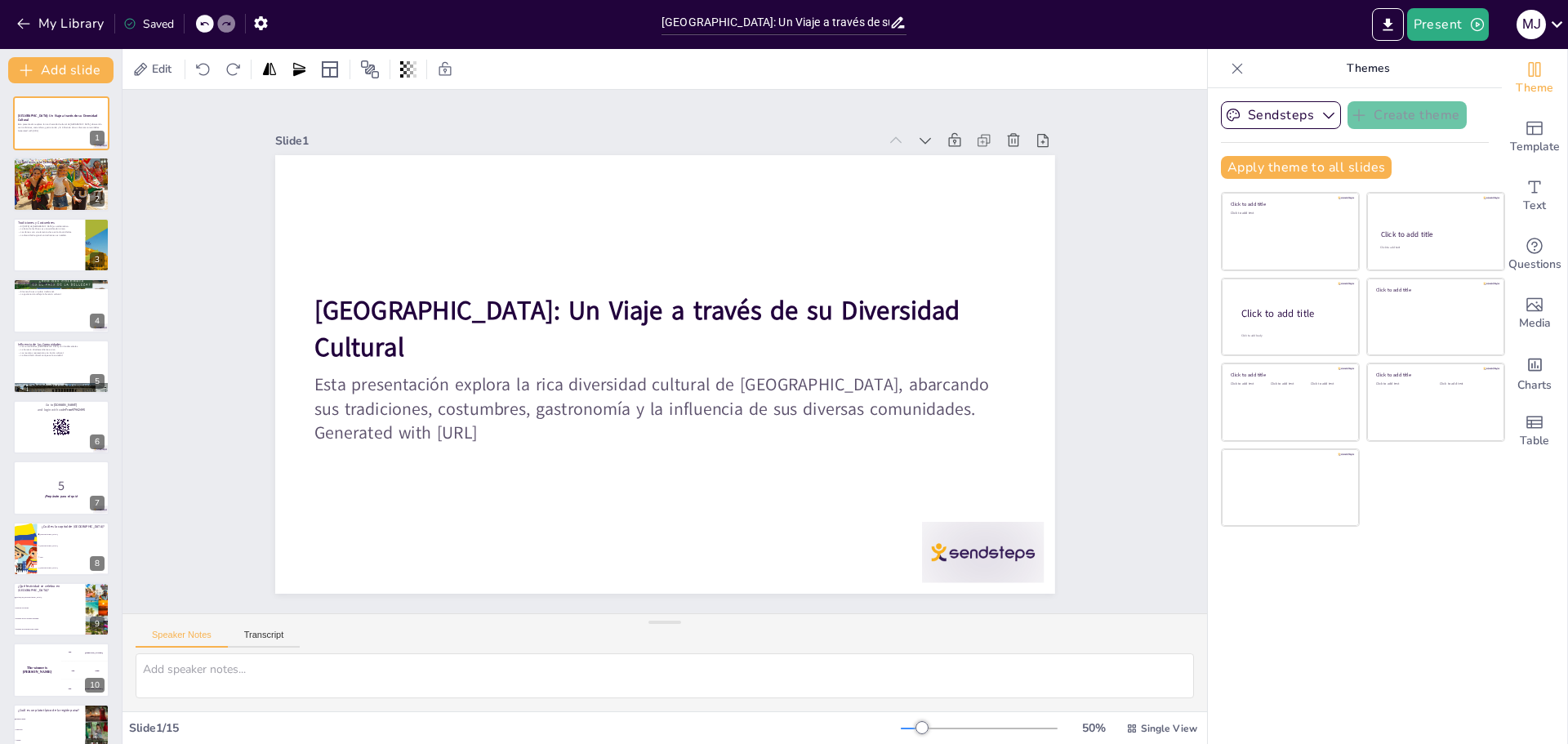
checkbox input "true"
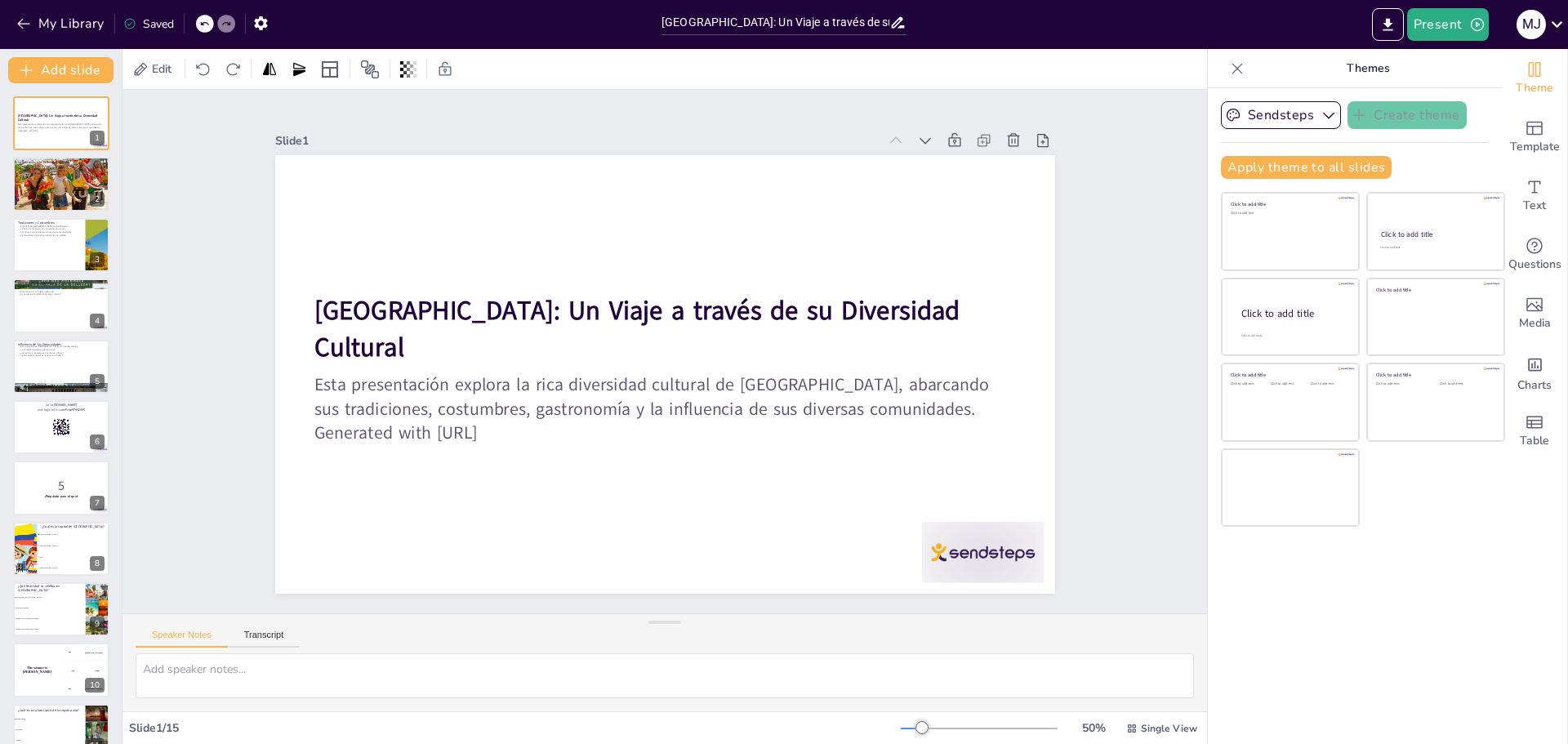
checkbox input "true"
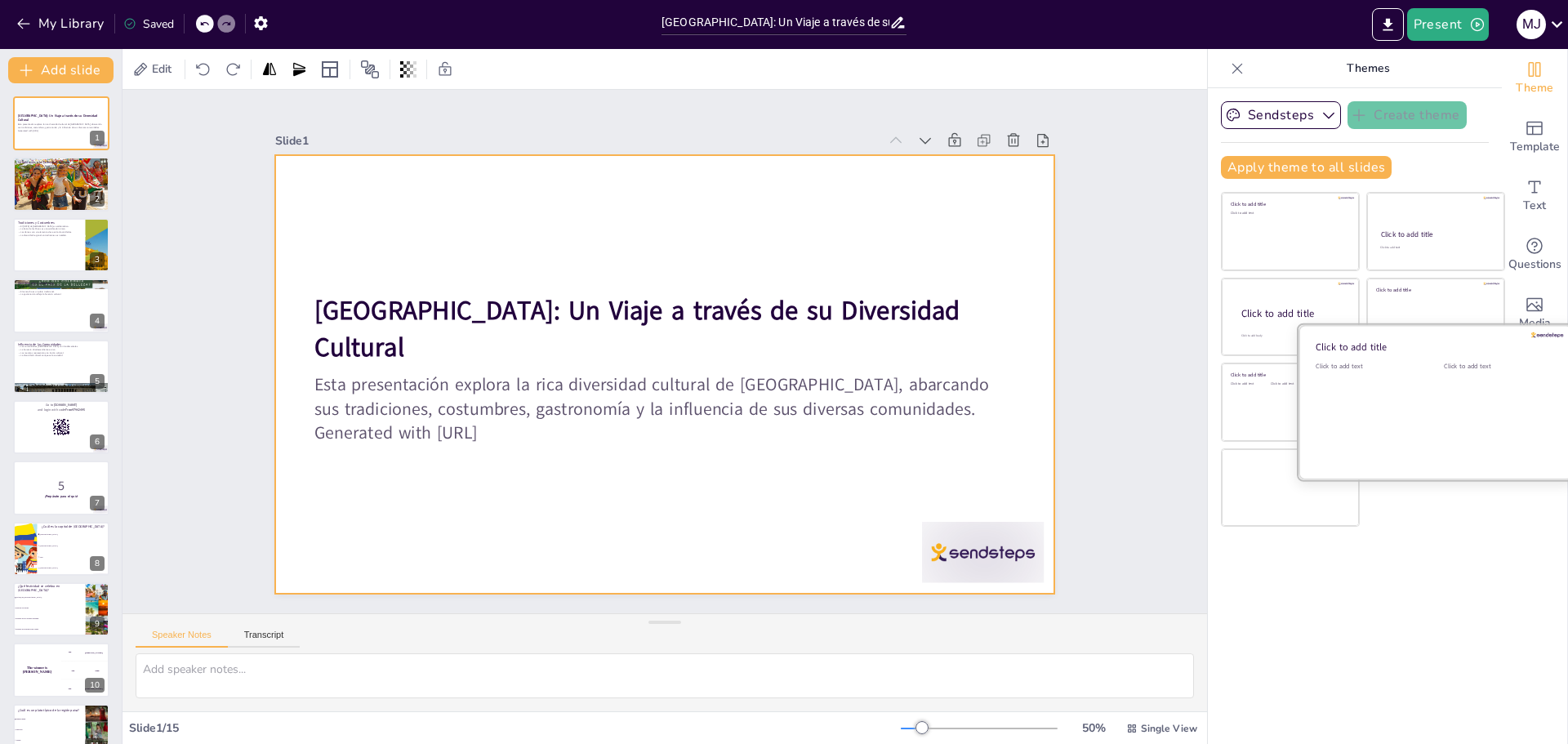
checkbox input "true"
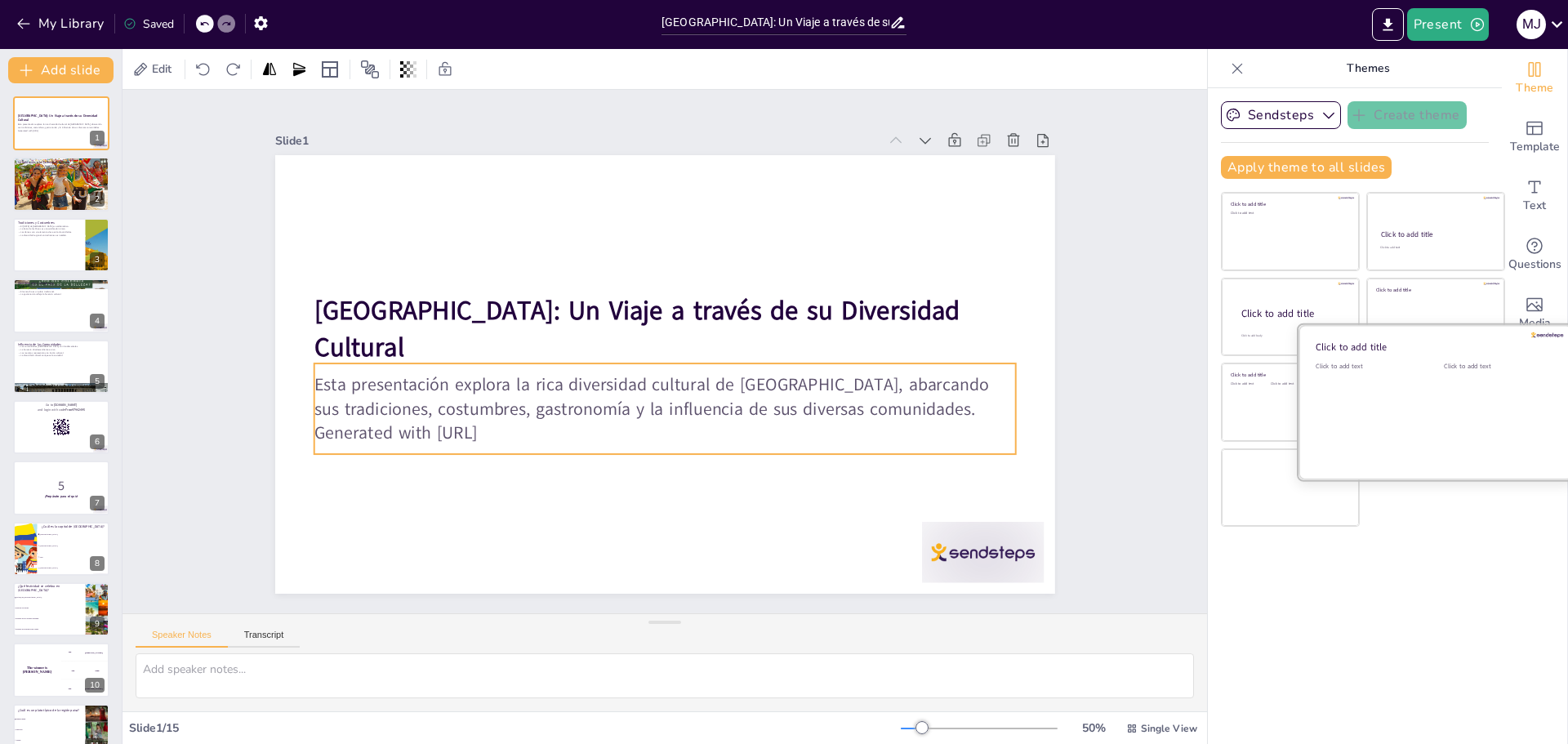
checkbox input "true"
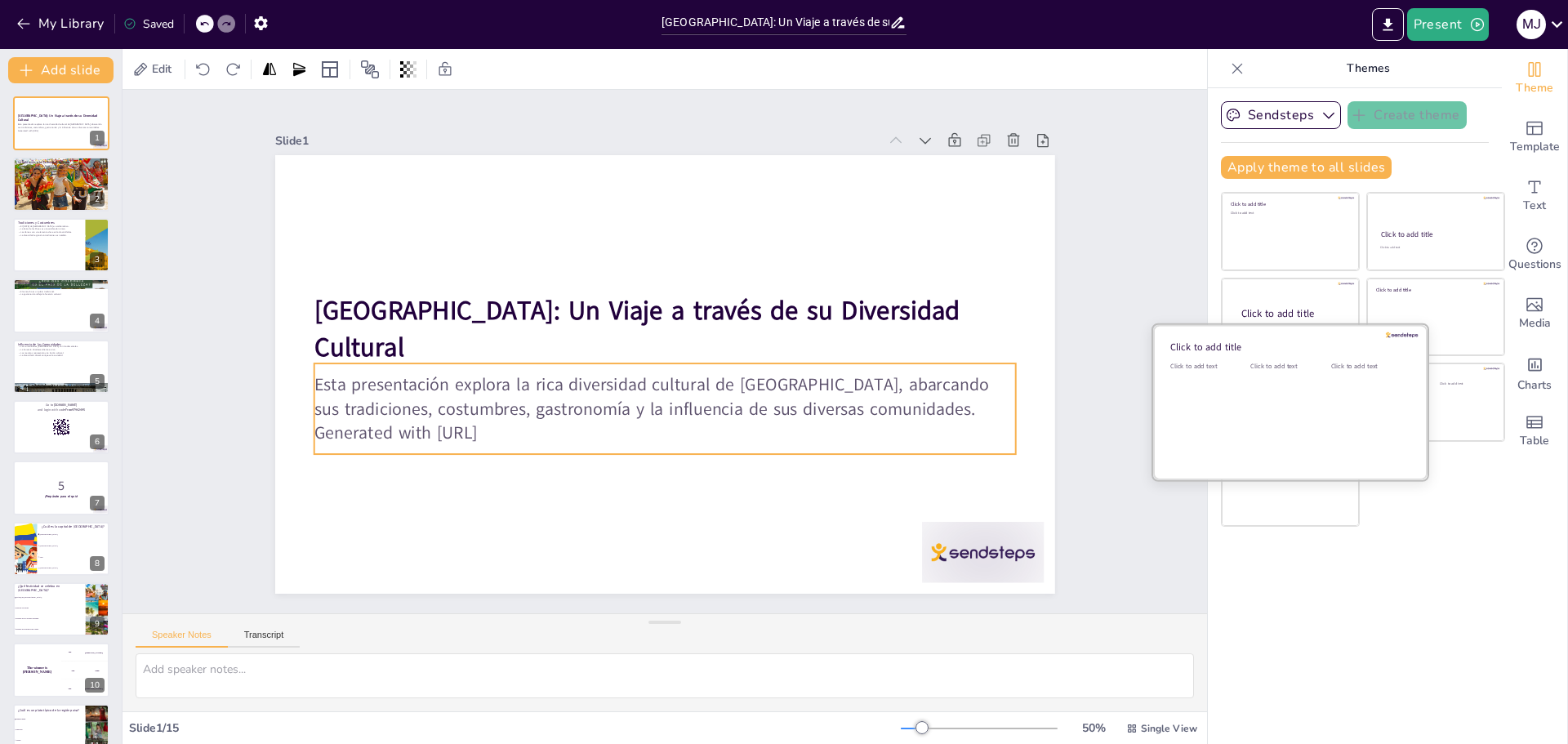
checkbox input "true"
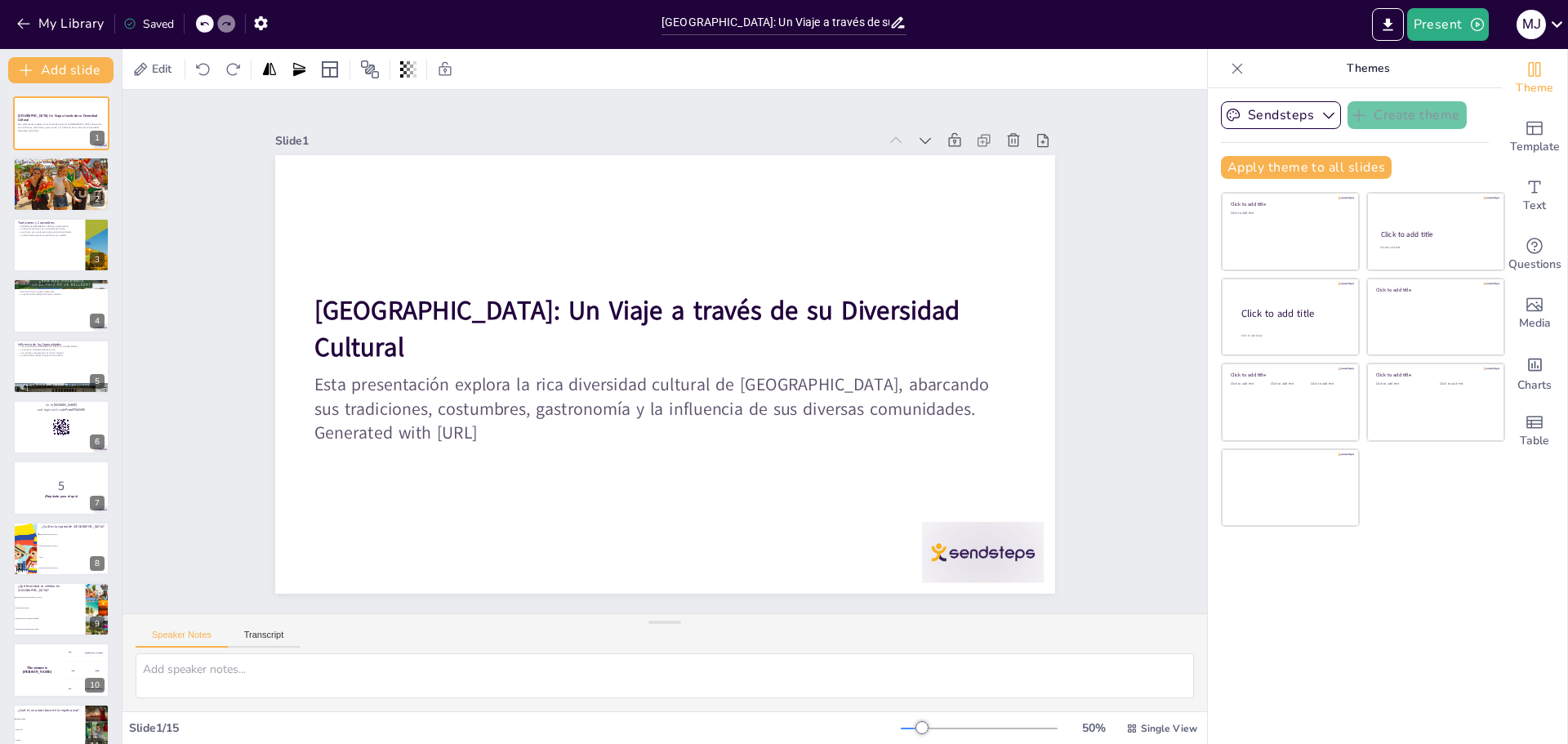
checkbox input "true"
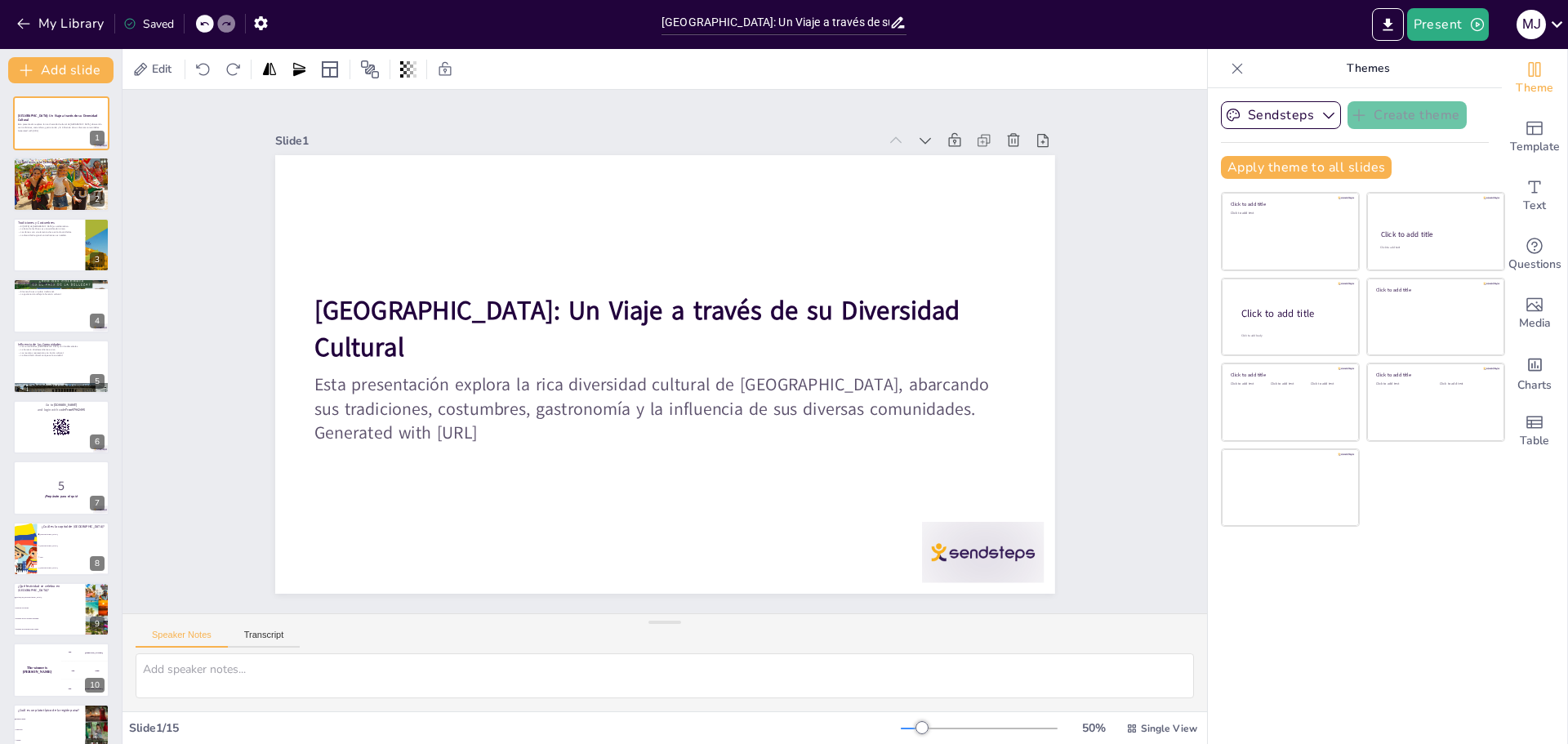
checkbox input "true"
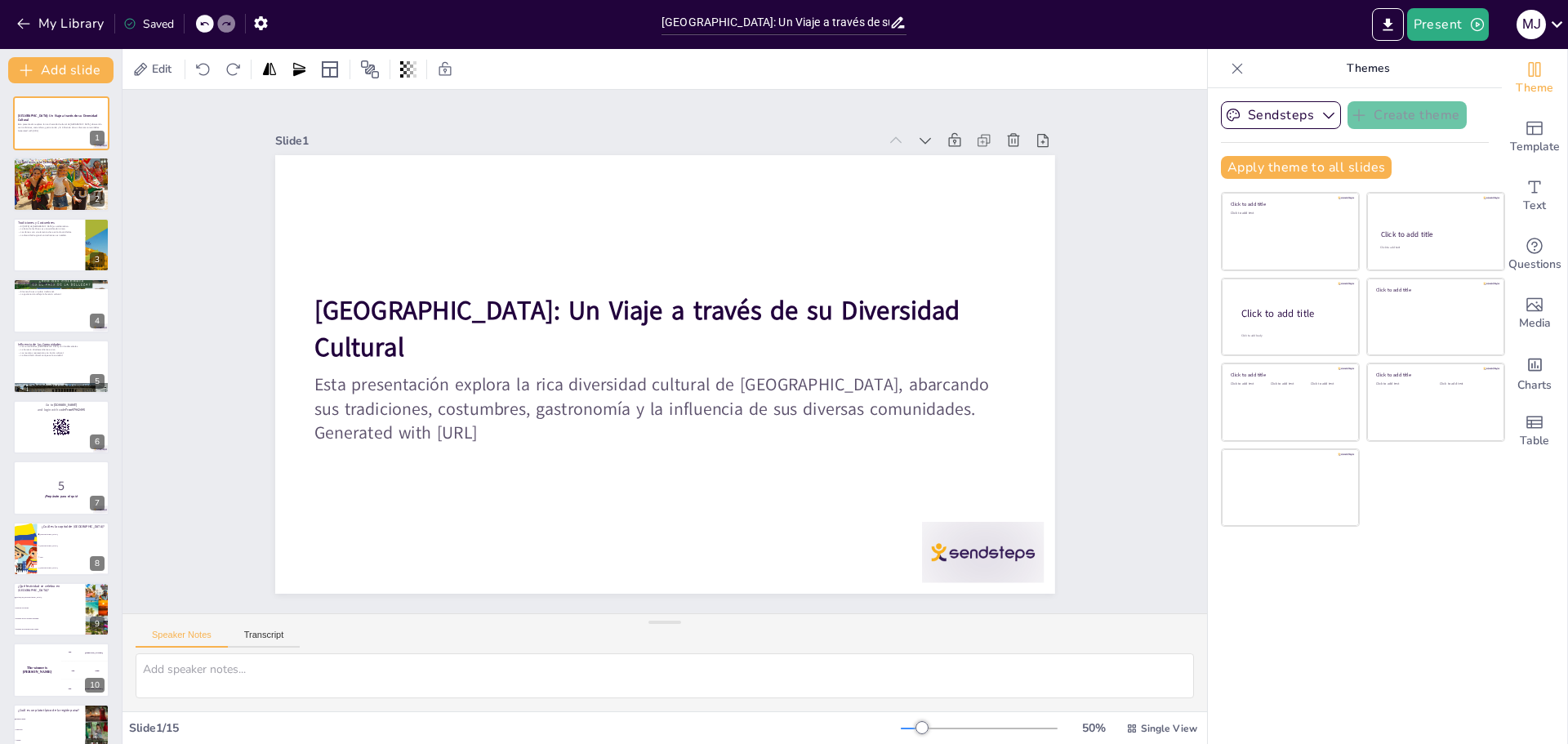
checkbox input "true"
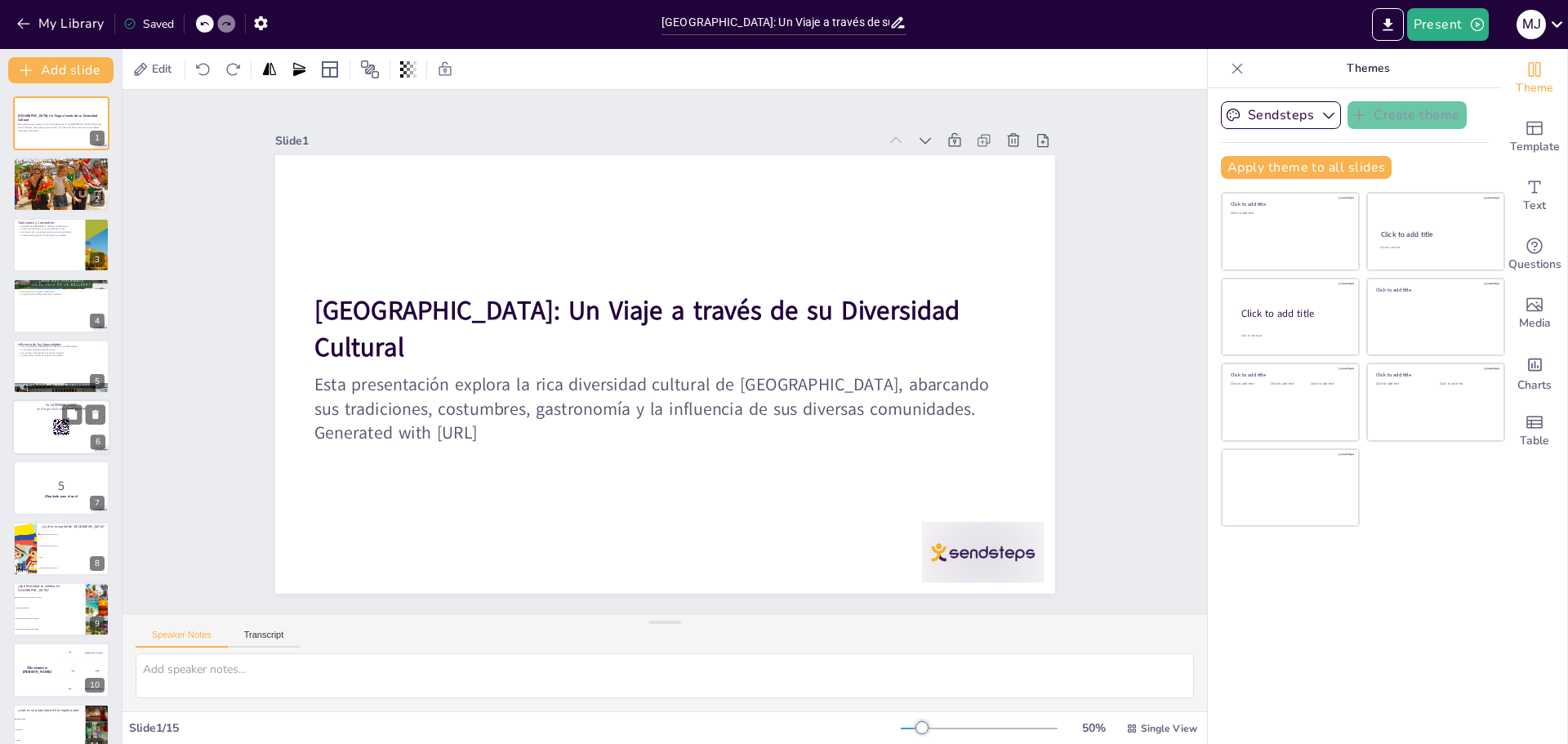
checkbox input "true"
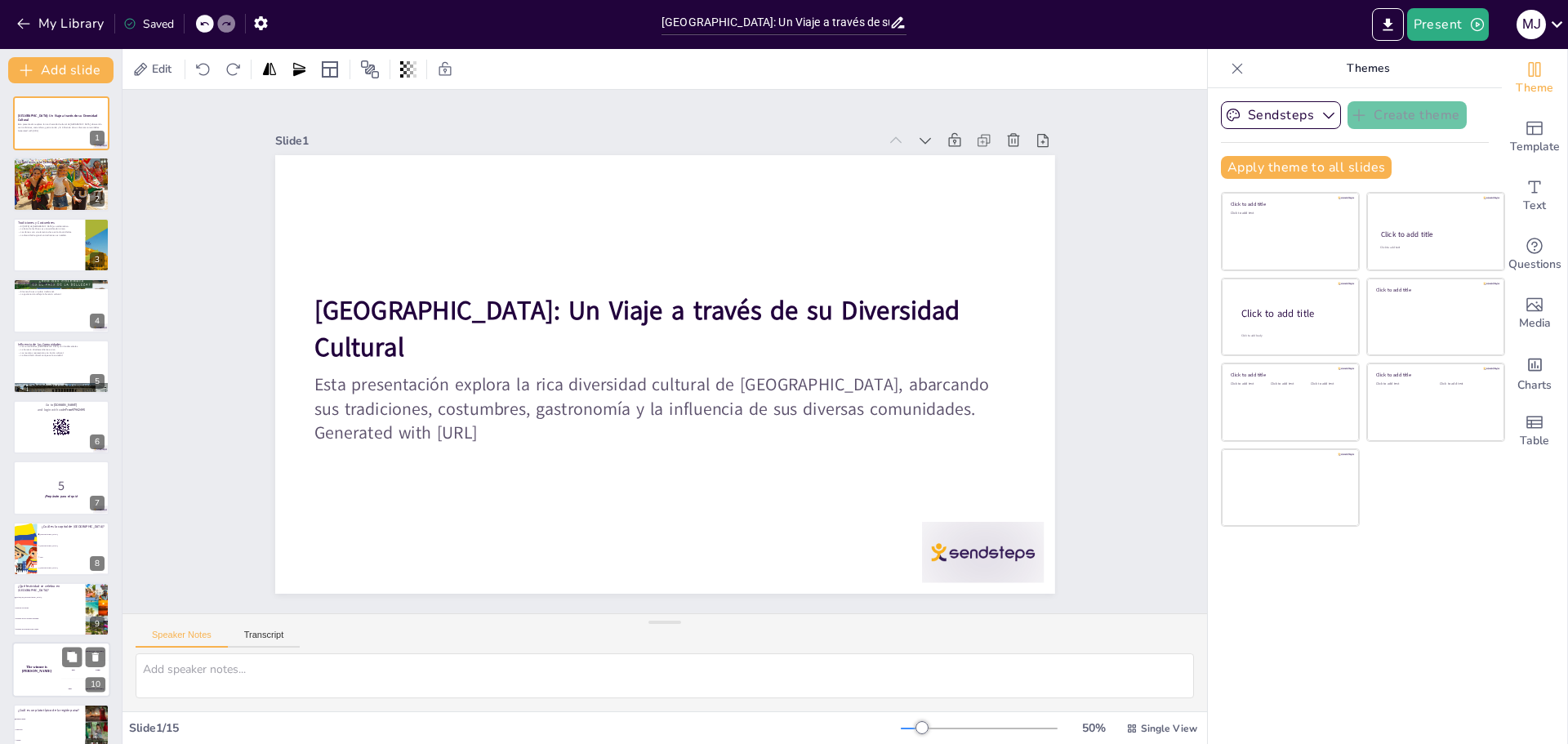
scroll to position [245, 0]
checkbox input "true"
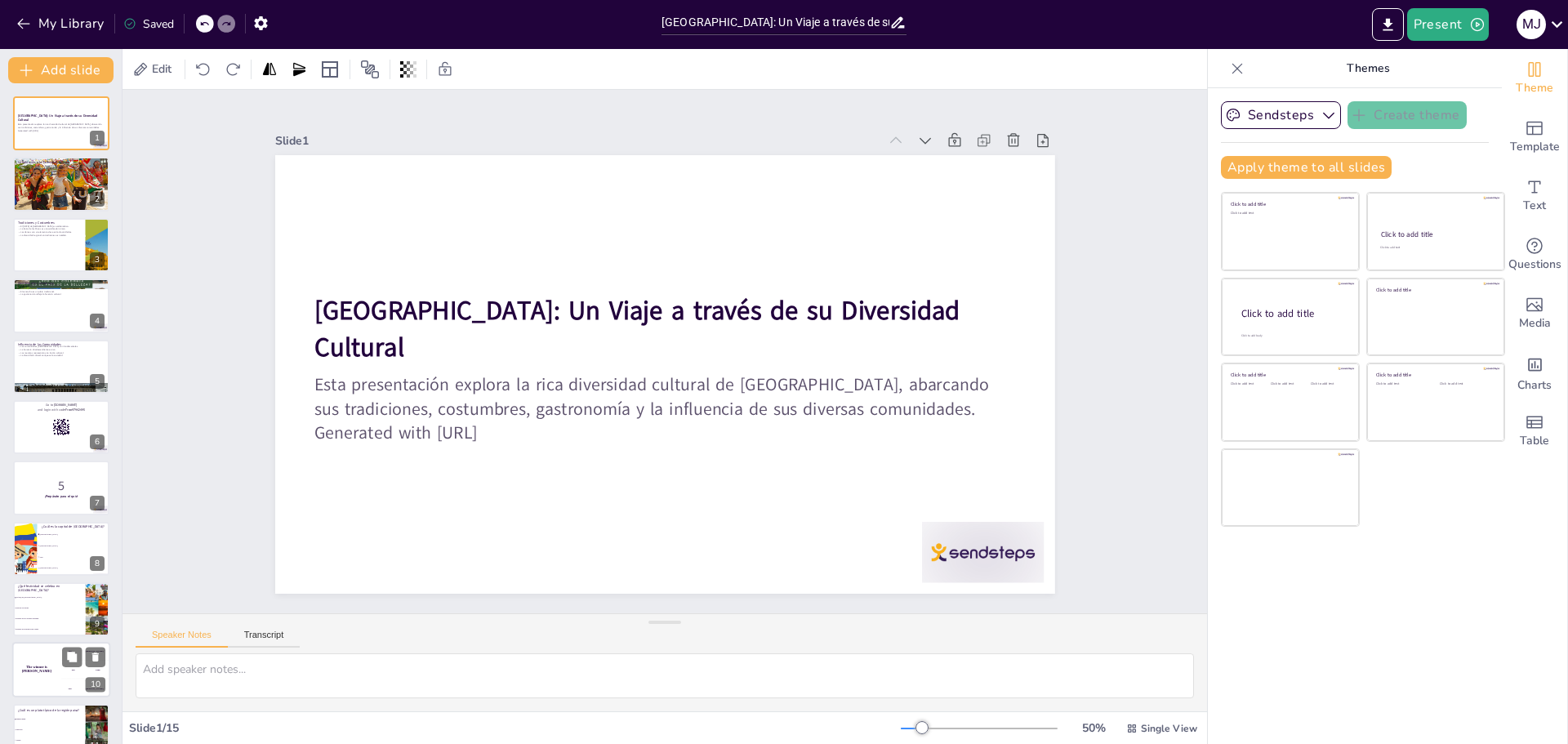
checkbox input "true"
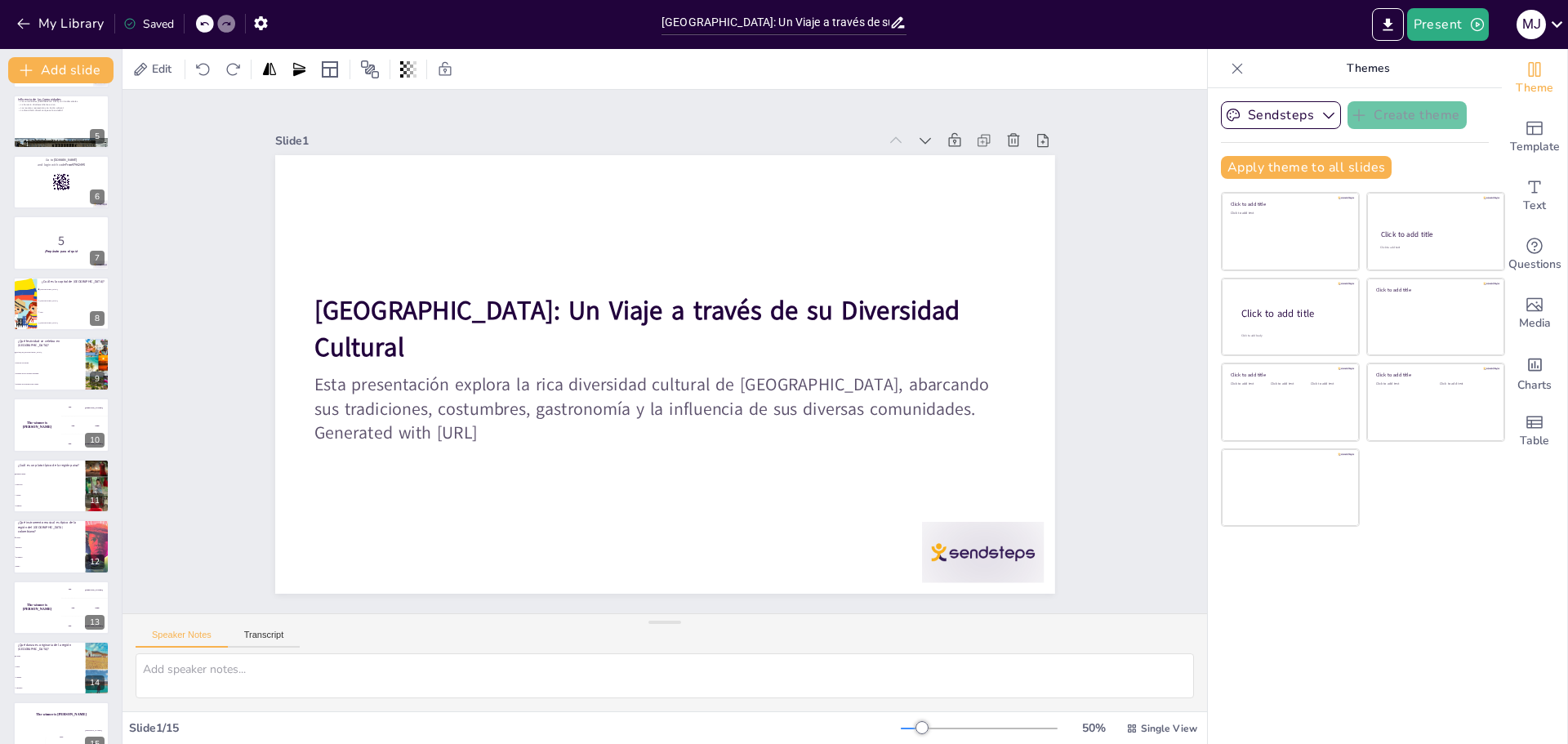
checkbox input "true"
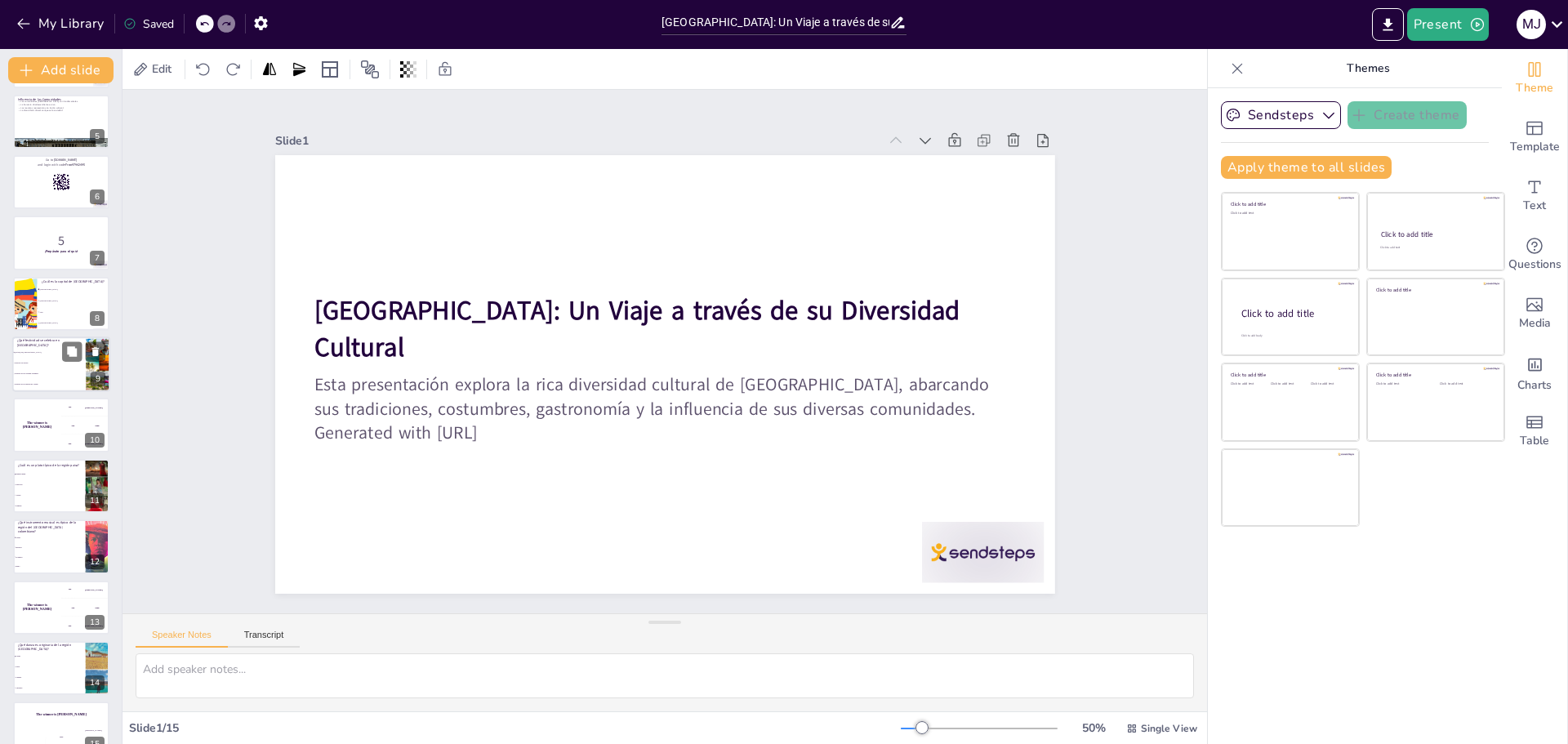
checkbox input "true"
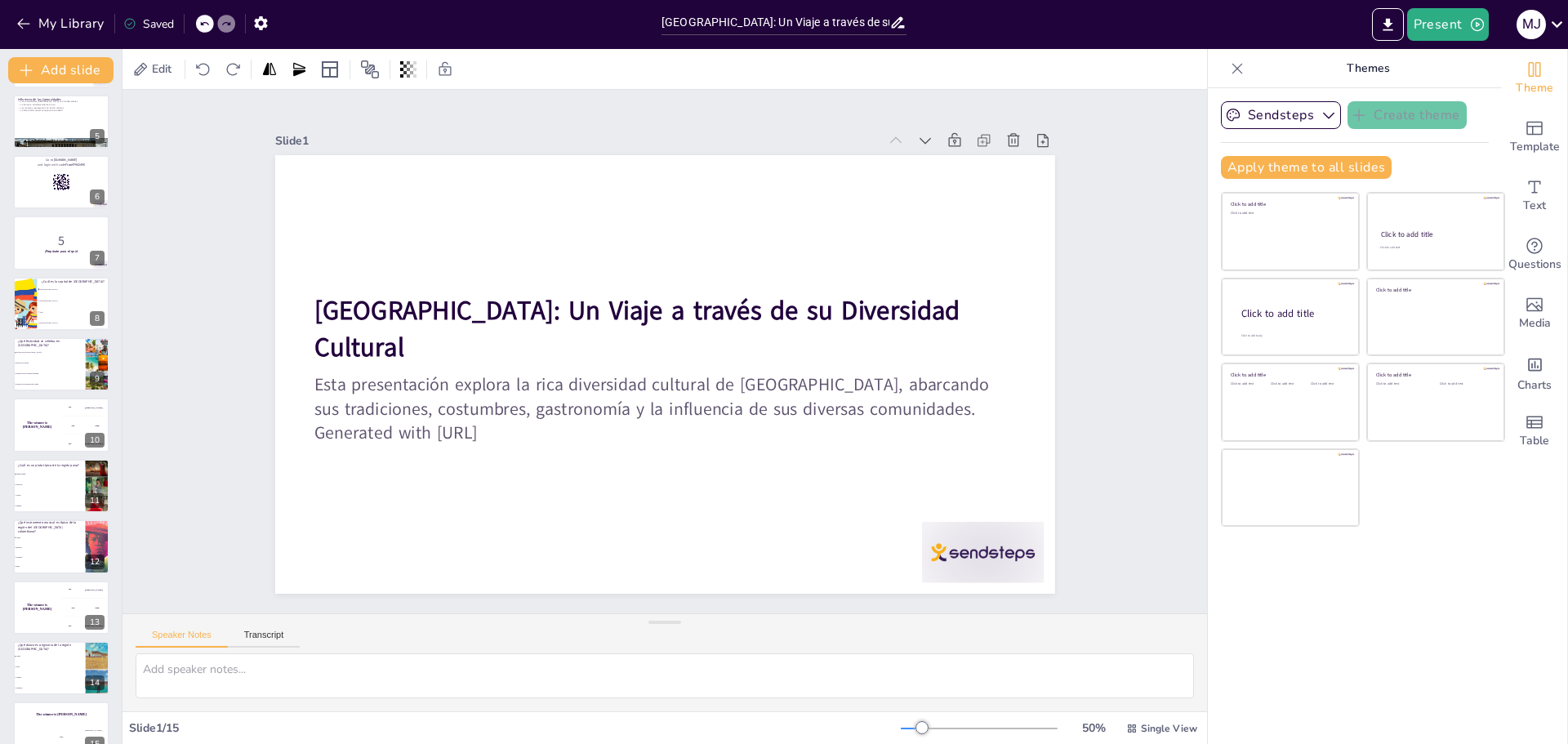
checkbox input "true"
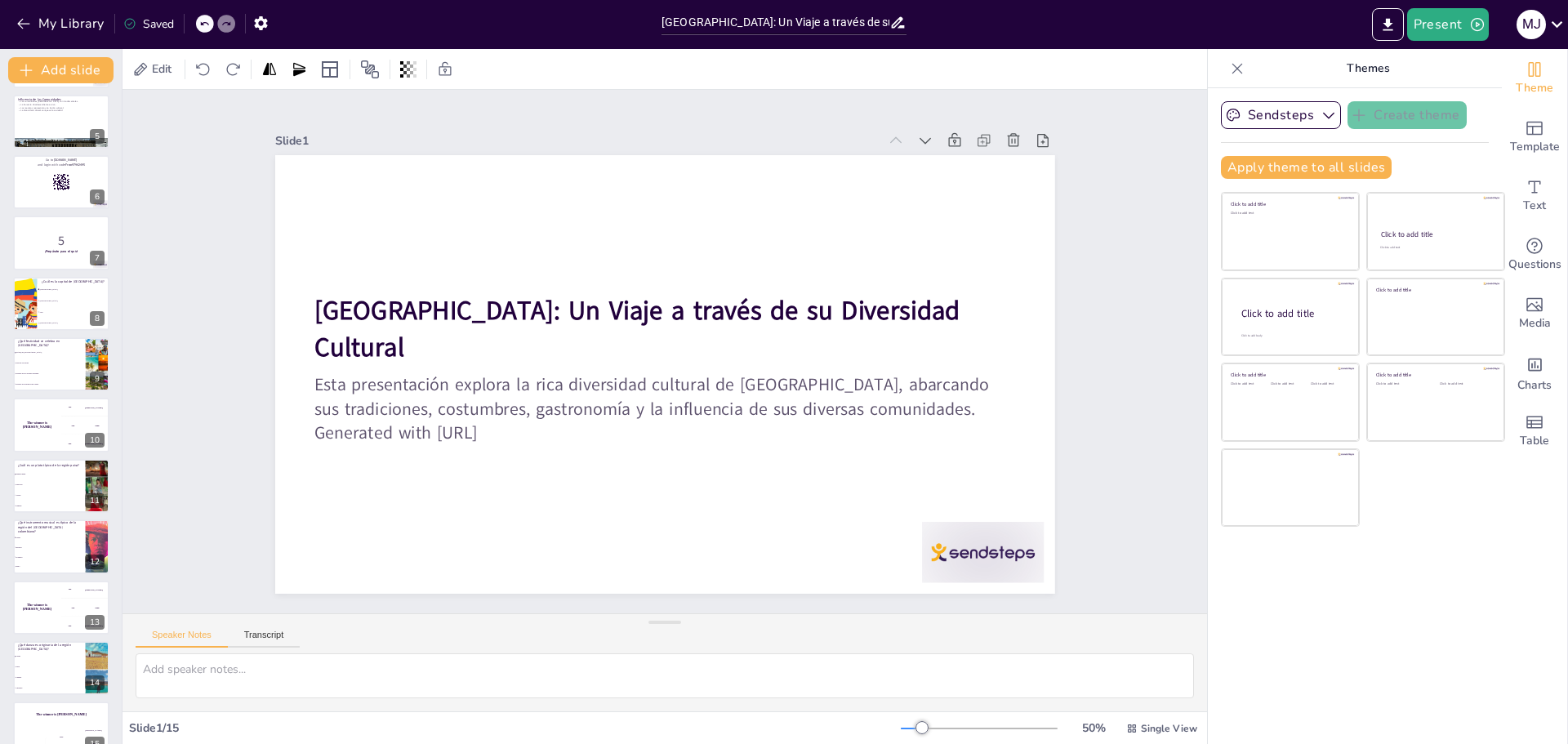
checkbox input "true"
click at [275, 641] on button "Transcript" at bounding box center [264, 639] width 73 height 18
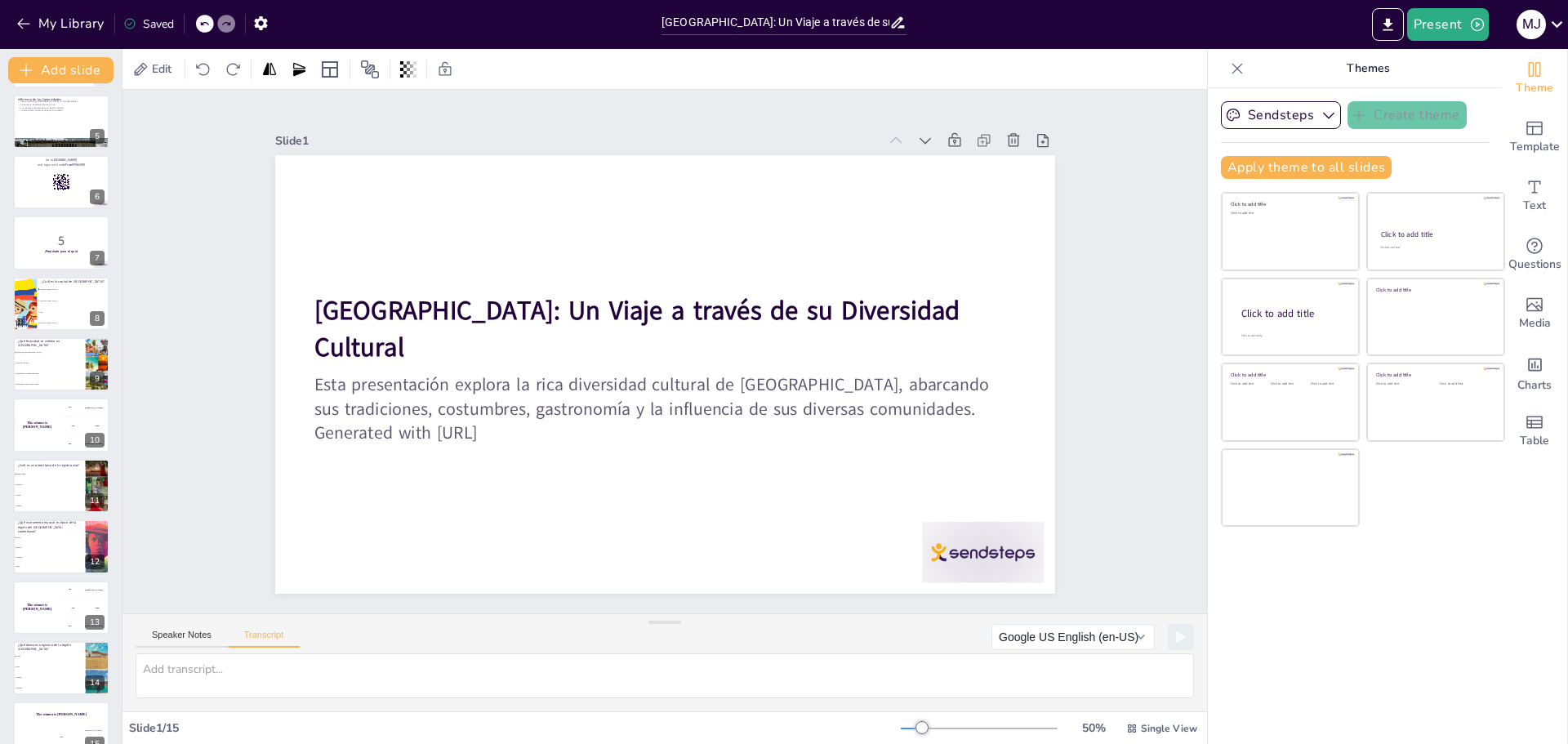
click at [197, 627] on div "Speaker Notes Transcript" at bounding box center [217, 638] width 164 height 21
click at [193, 632] on button "Speaker Notes" at bounding box center [181, 639] width 92 height 18
click at [69, 64] on button "Add slide" at bounding box center [61, 70] width 105 height 26
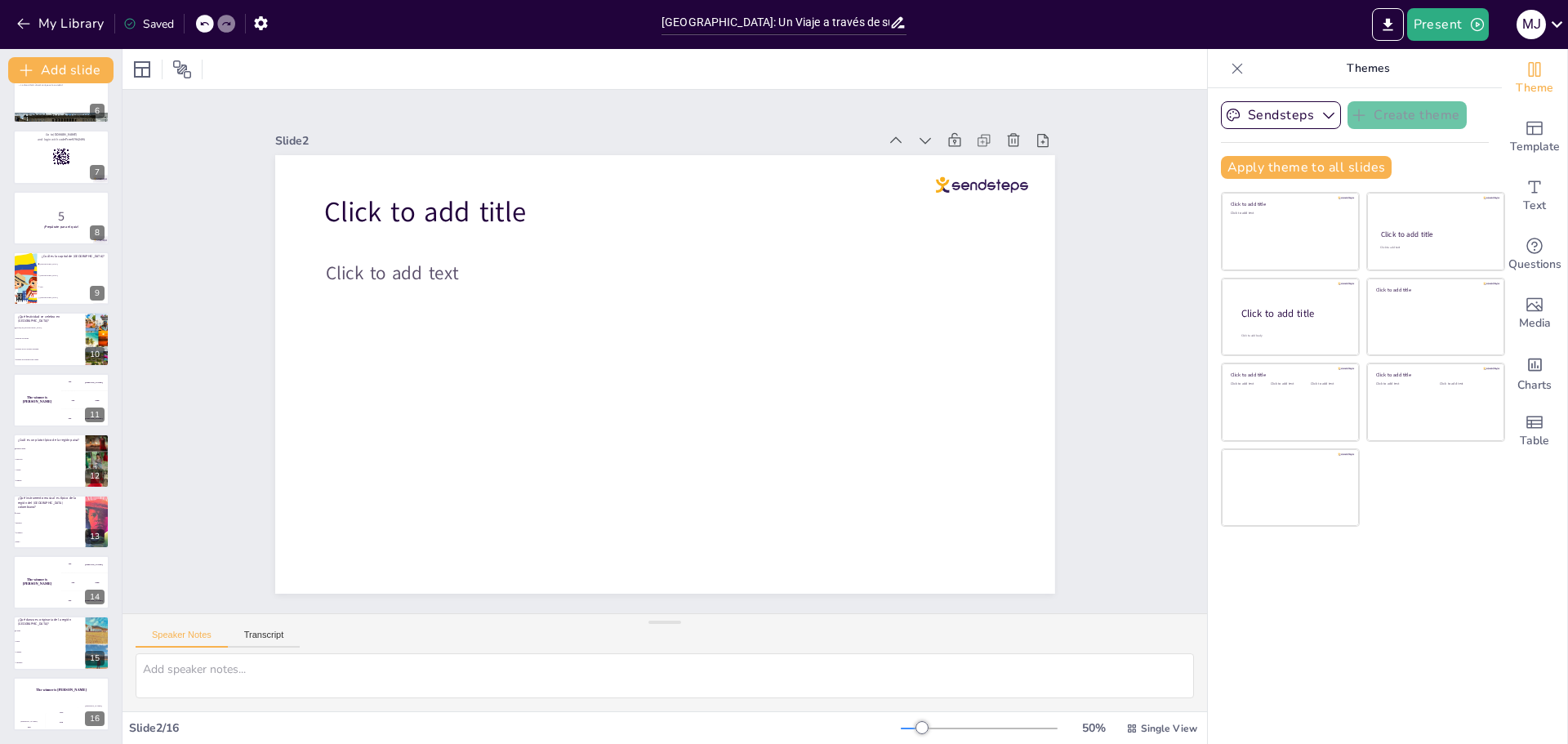
scroll to position [0, 0]
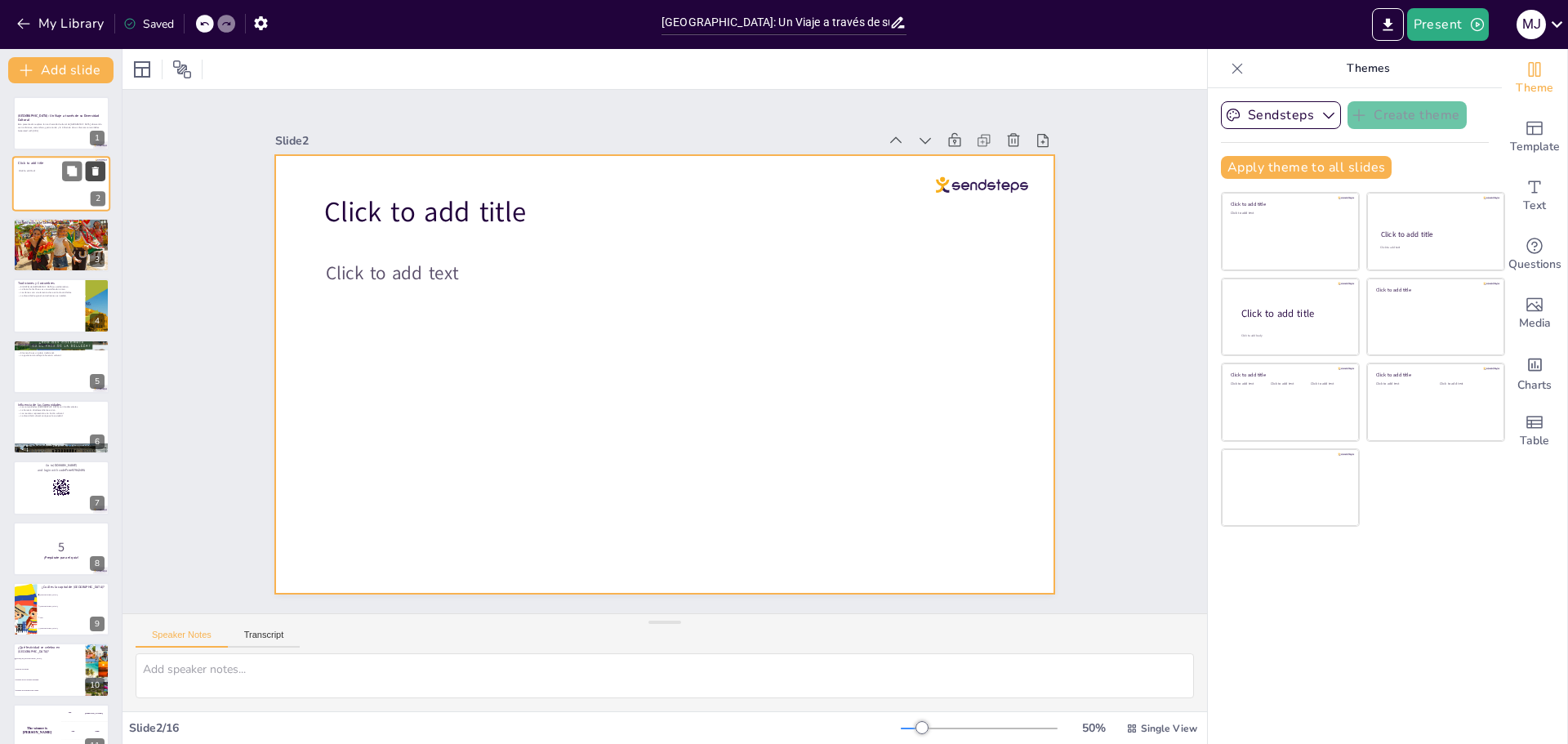
drag, startPoint x: 72, startPoint y: 201, endPoint x: 90, endPoint y: 169, distance: 36.7
click at [90, 169] on icon at bounding box center [95, 171] width 11 height 11
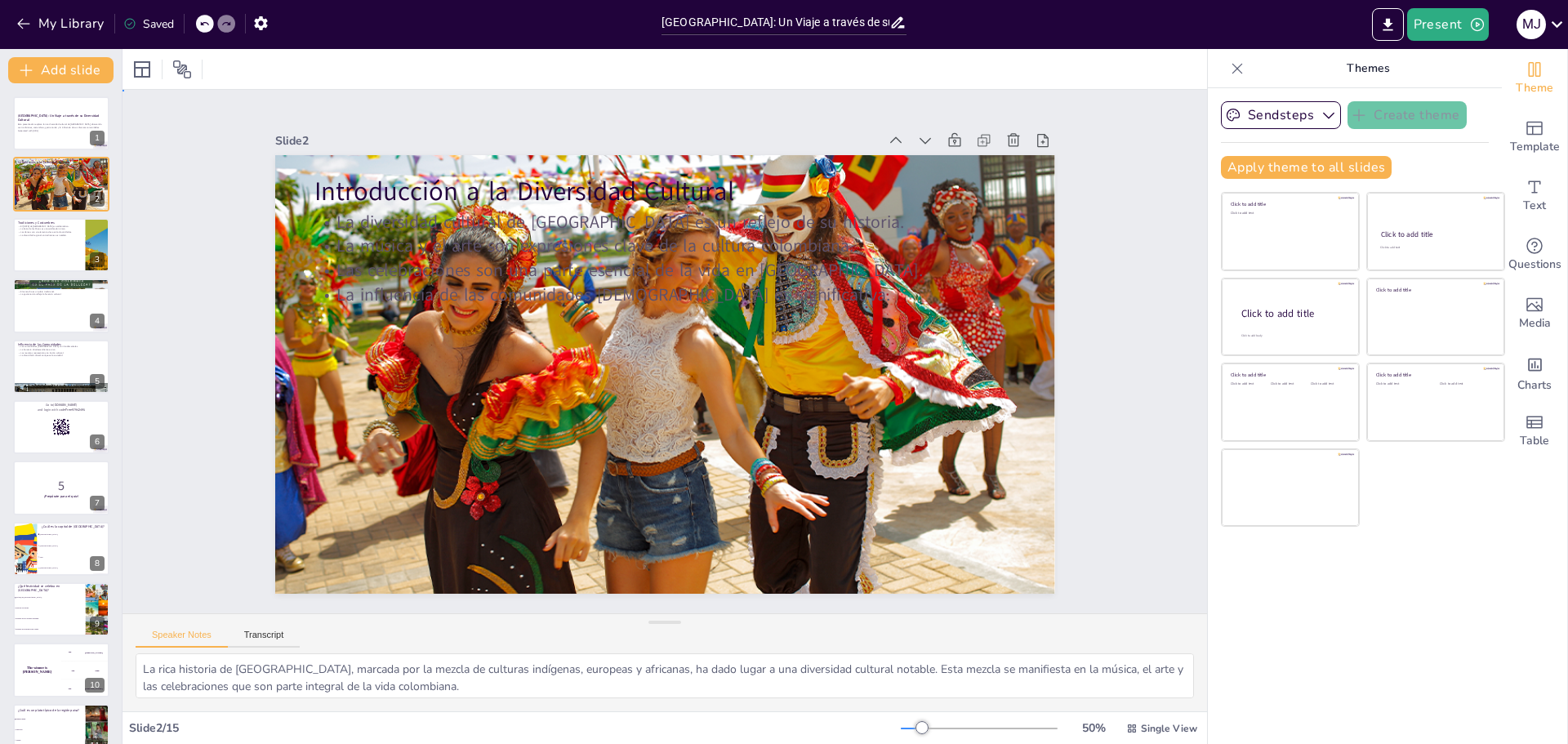
click at [1089, 285] on div "Slide 1 [GEOGRAPHIC_DATA]: Un Viaje a través de su Diversidad Cultural Esta pre…" at bounding box center [665, 351] width 1204 height 920
click at [1567, 83] on div "Theme Template Text Questions Media Charts Table" at bounding box center [1535, 397] width 66 height 696
